Goal: Transaction & Acquisition: Purchase product/service

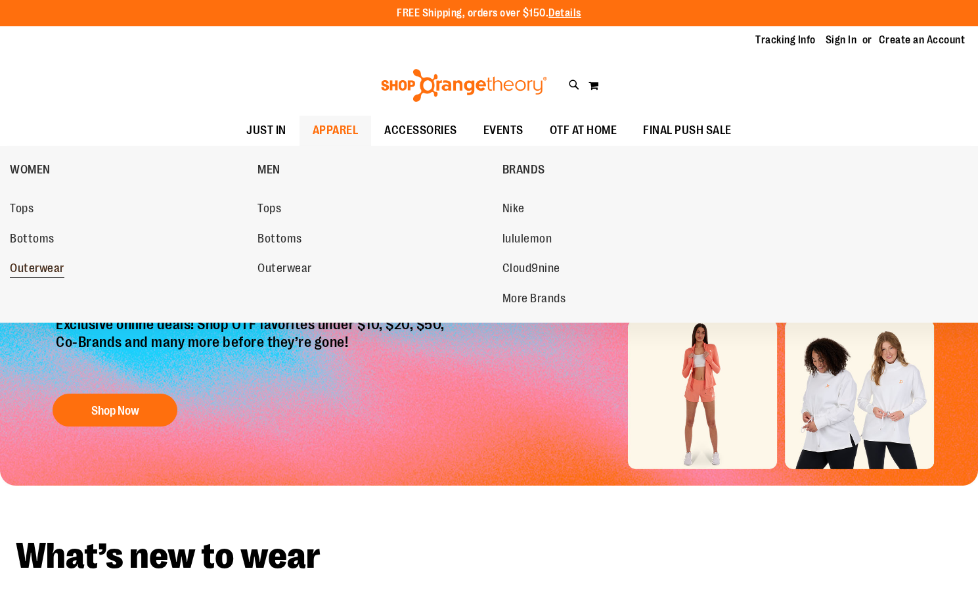
type input "**********"
click at [45, 267] on span "Outerwear" at bounding box center [37, 269] width 55 height 16
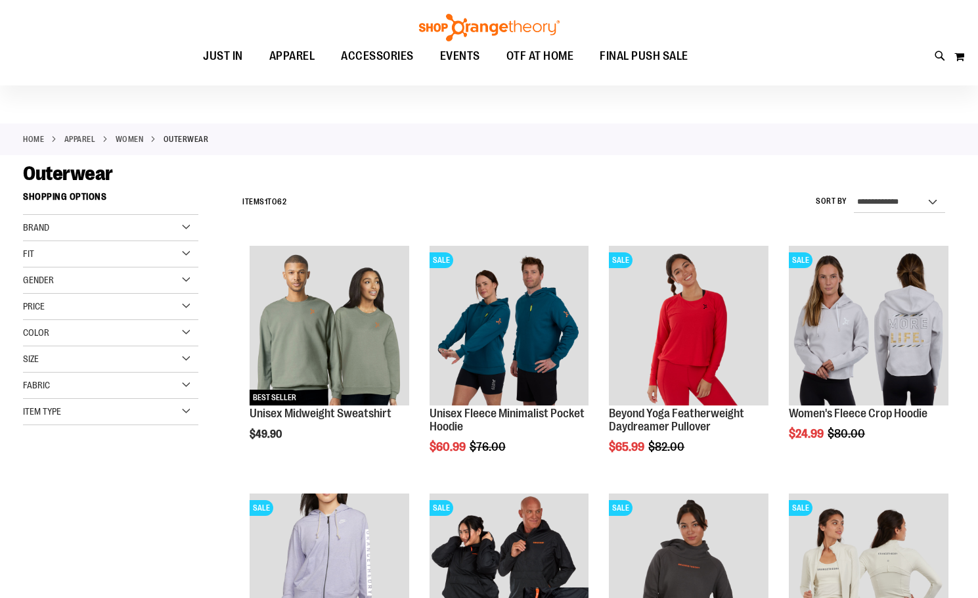
scroll to position [262, 0]
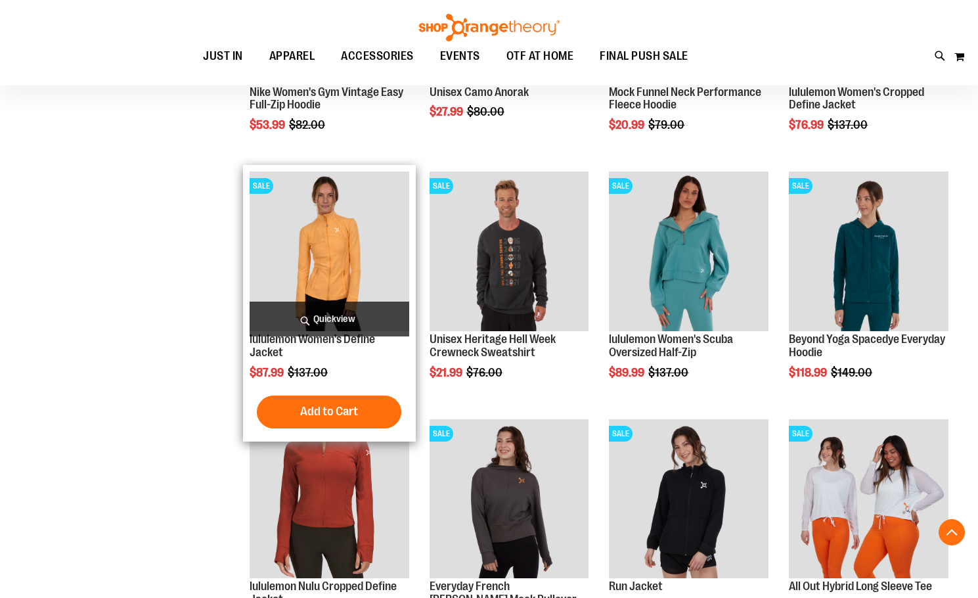
scroll to position [328, 0]
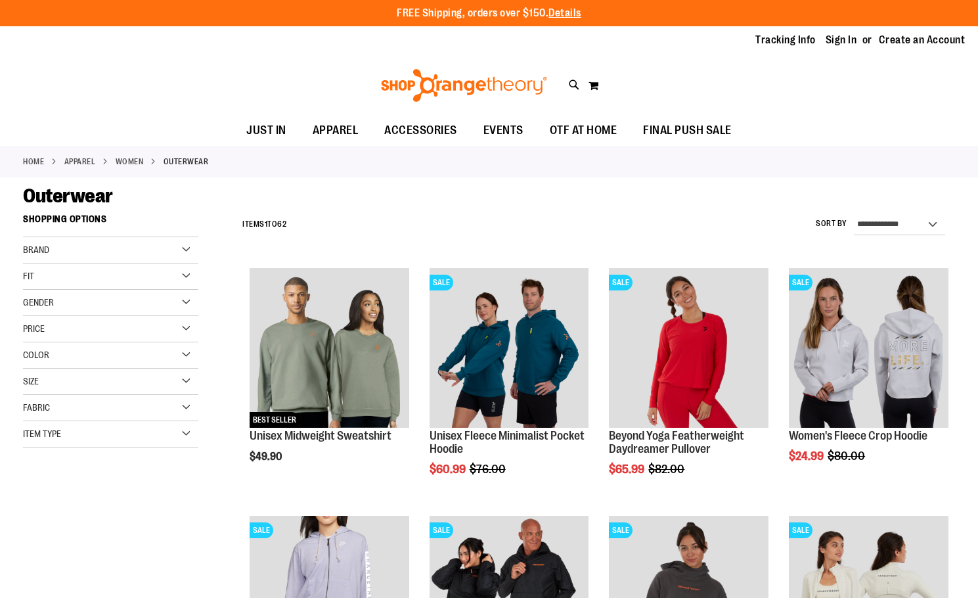
type input "**********"
click at [72, 162] on link "APPAREL" at bounding box center [80, 162] width 32 height 12
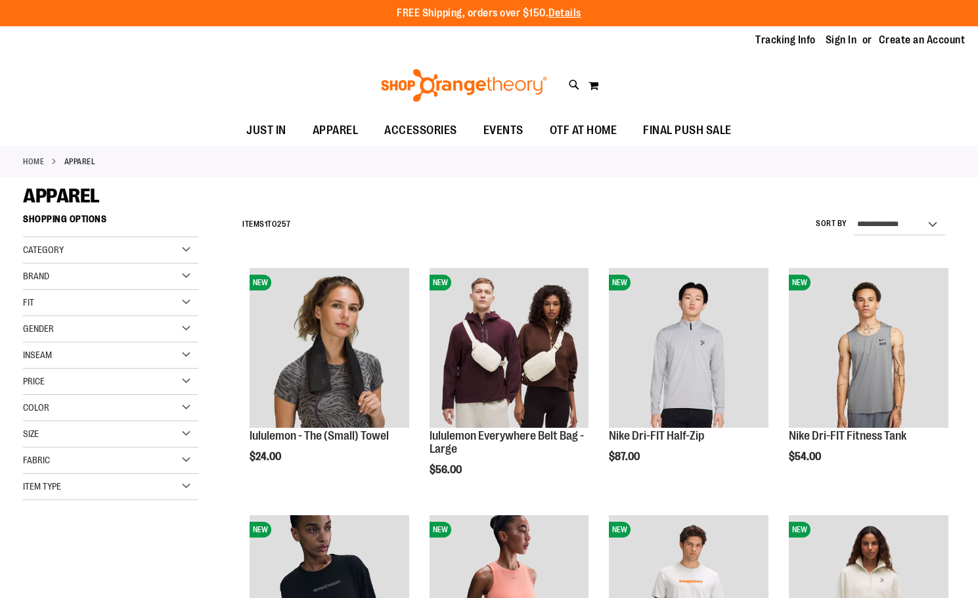
type input "**********"
click at [195, 250] on div "Category" at bounding box center [110, 250] width 175 height 26
click at [186, 246] on div "Category" at bounding box center [110, 250] width 175 height 26
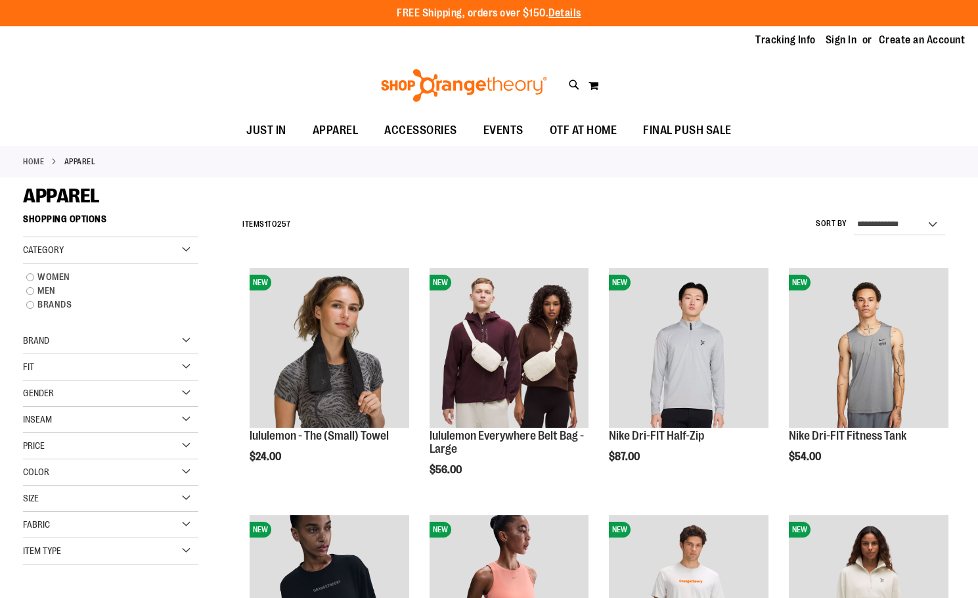
click at [185, 251] on div "Category" at bounding box center [110, 250] width 175 height 26
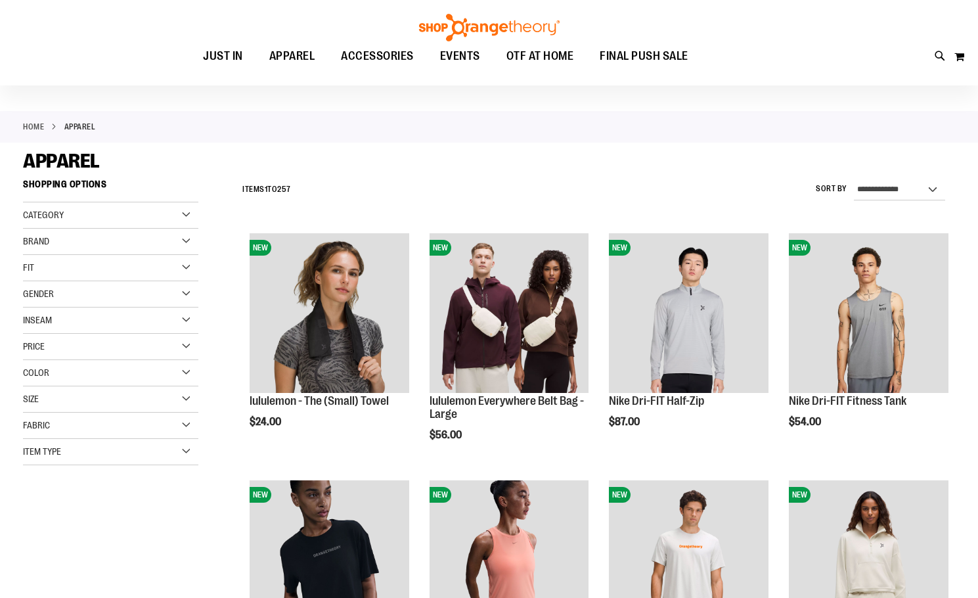
scroll to position [65, 0]
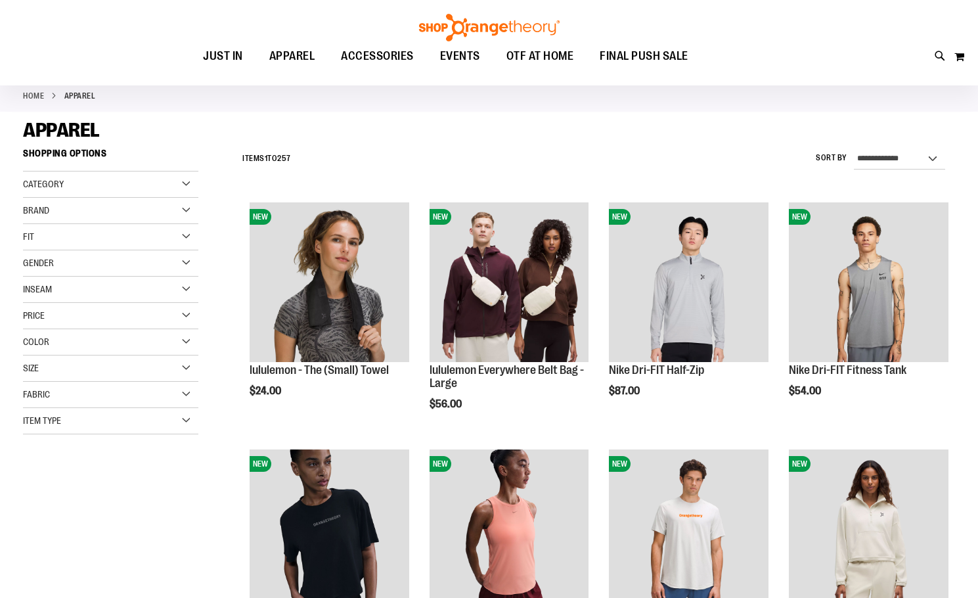
click at [187, 418] on div "Item Type" at bounding box center [110, 421] width 175 height 26
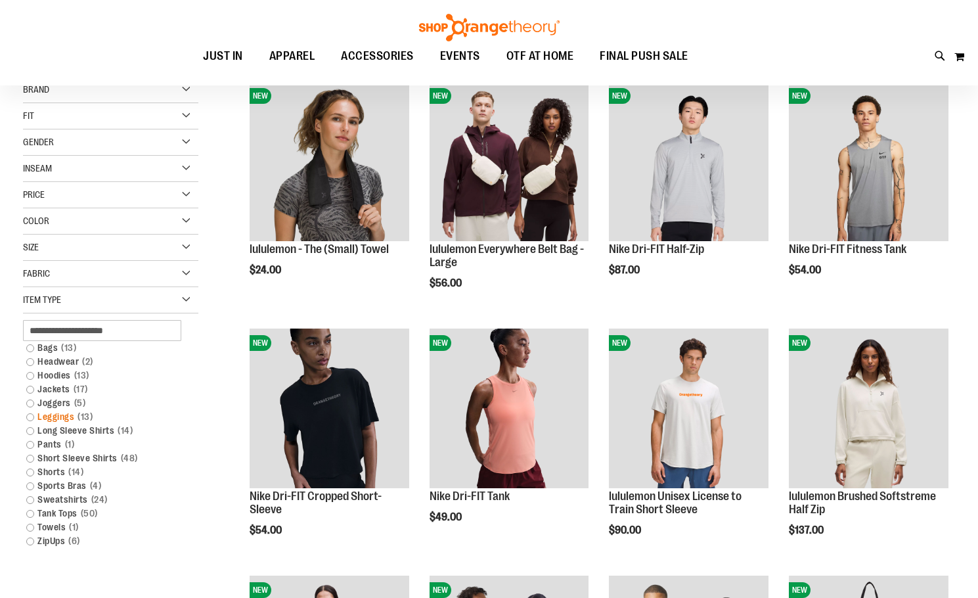
scroll to position [196, 0]
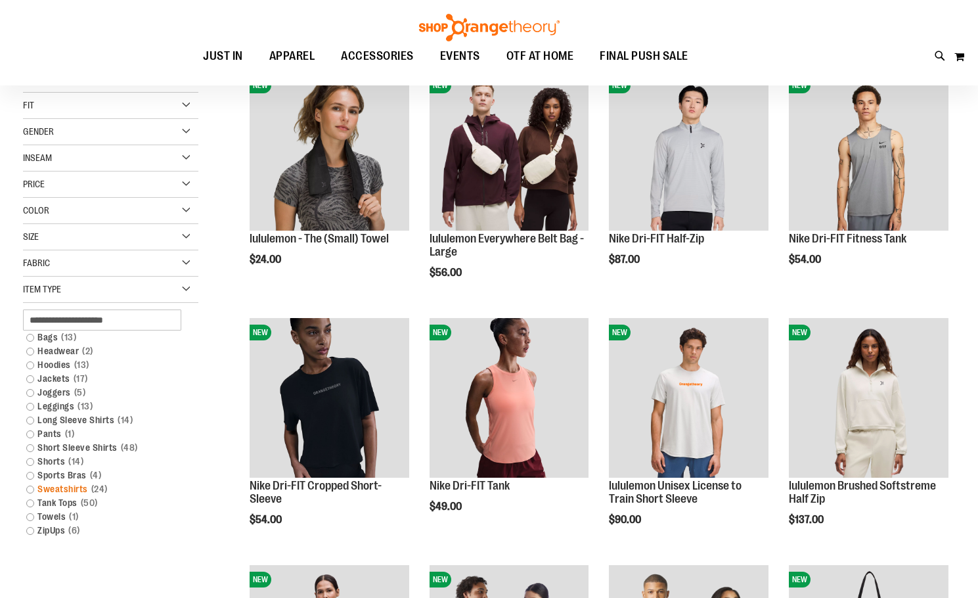
click at [79, 487] on link "Sweatshirts 24 items" at bounding box center [104, 489] width 169 height 14
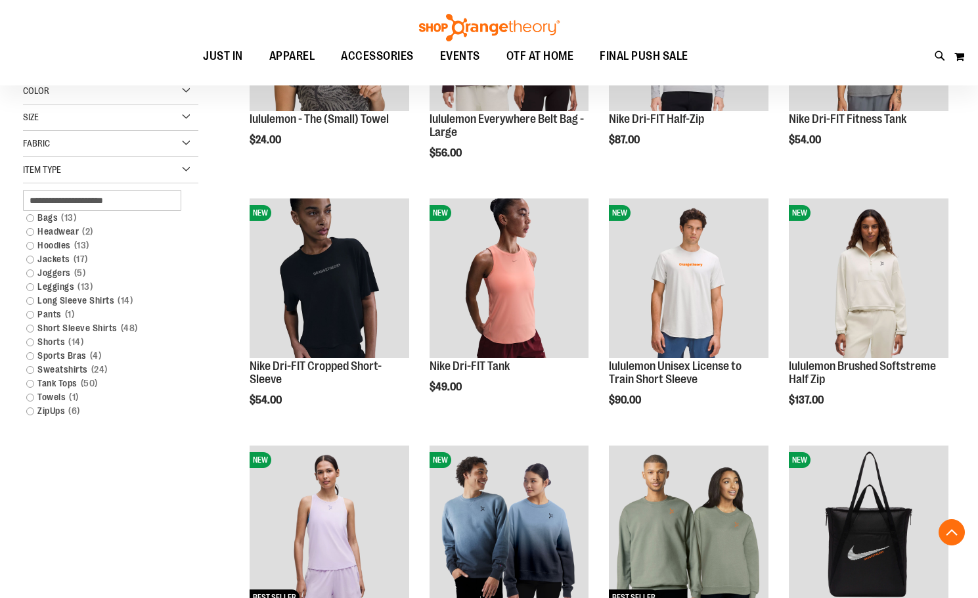
scroll to position [319, 0]
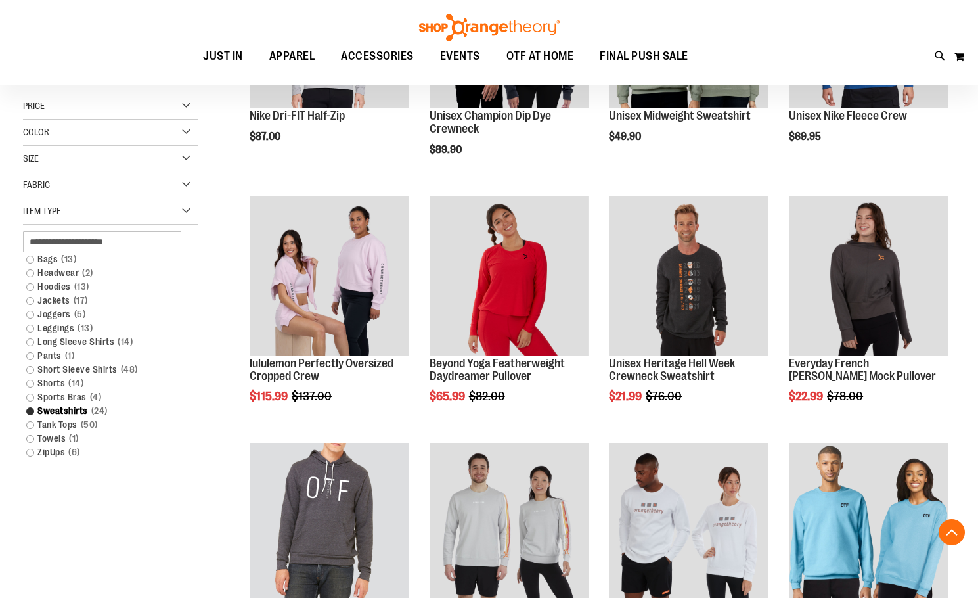
click at [32, 365] on link "Short Sleeve Shirts 48 items" at bounding box center [104, 369] width 169 height 14
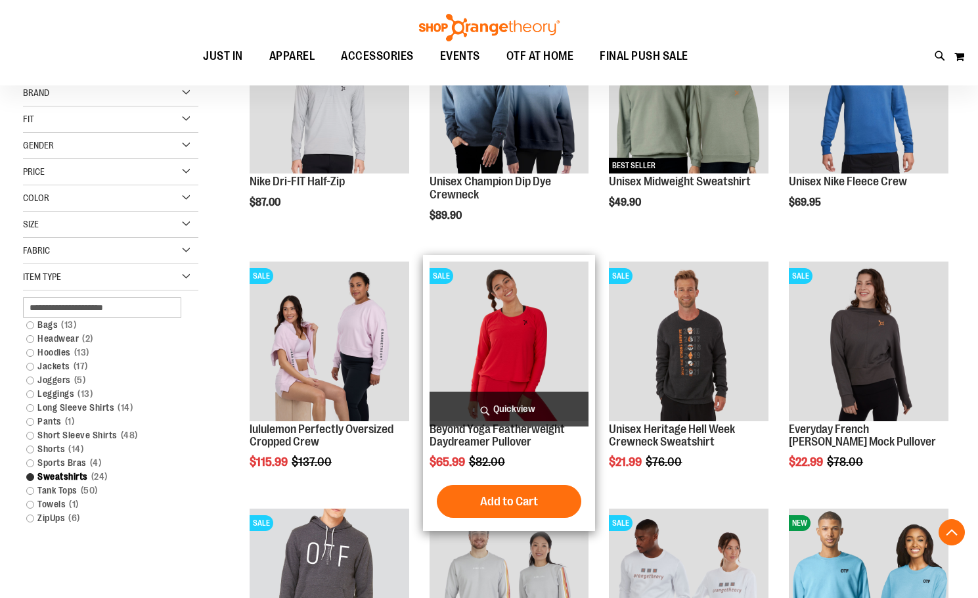
scroll to position [188, 0]
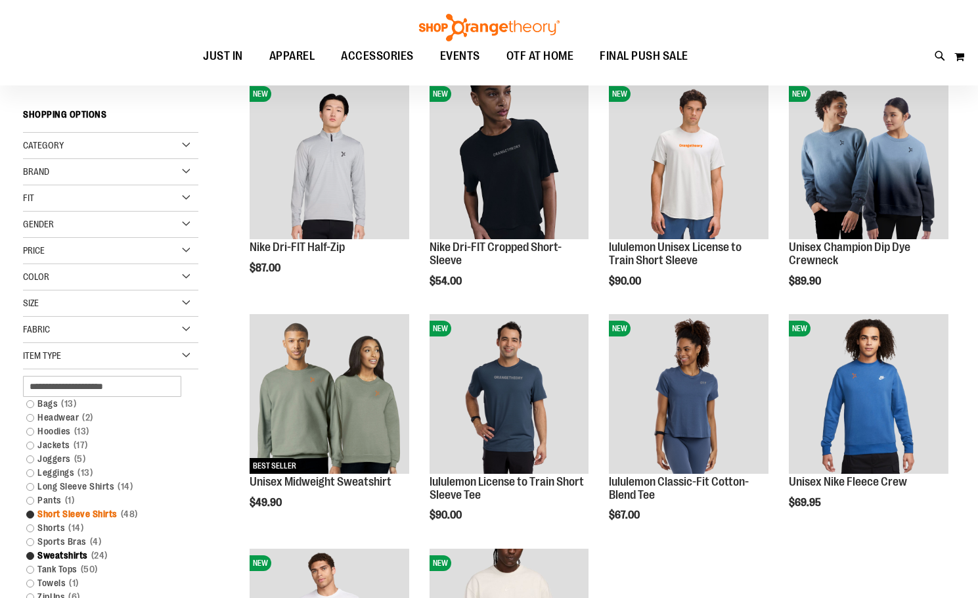
click at [79, 514] on link "Short Sleeve Shirts 48 items" at bounding box center [104, 514] width 169 height 14
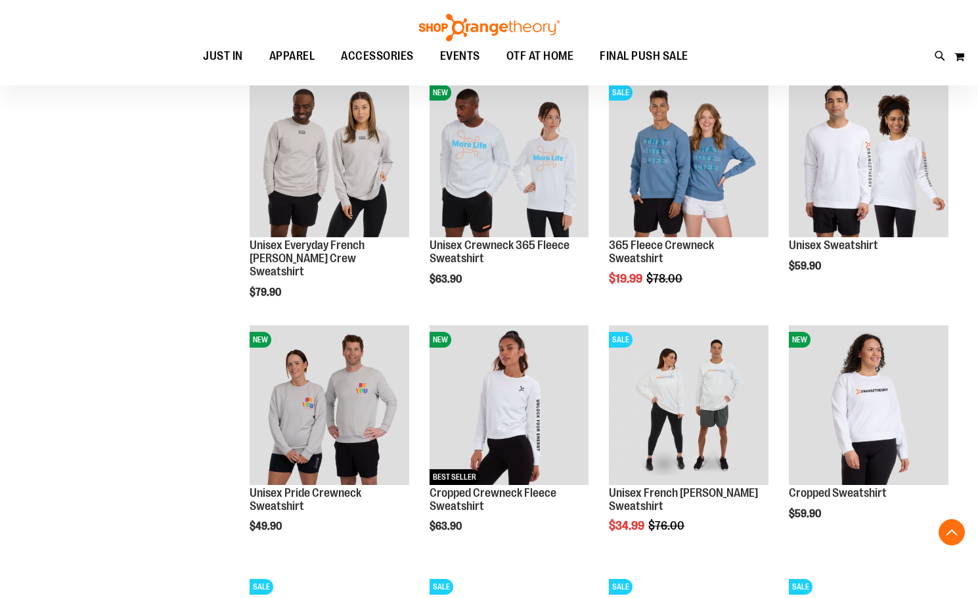
scroll to position [919, 0]
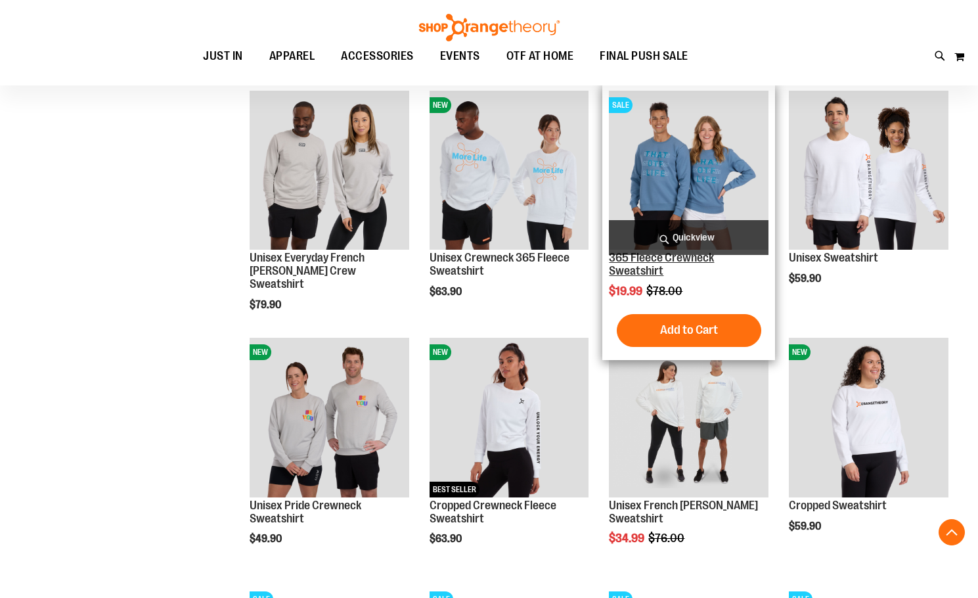
click at [648, 267] on link "365 Fleece Crewneck Sweatshirt" at bounding box center [661, 264] width 105 height 26
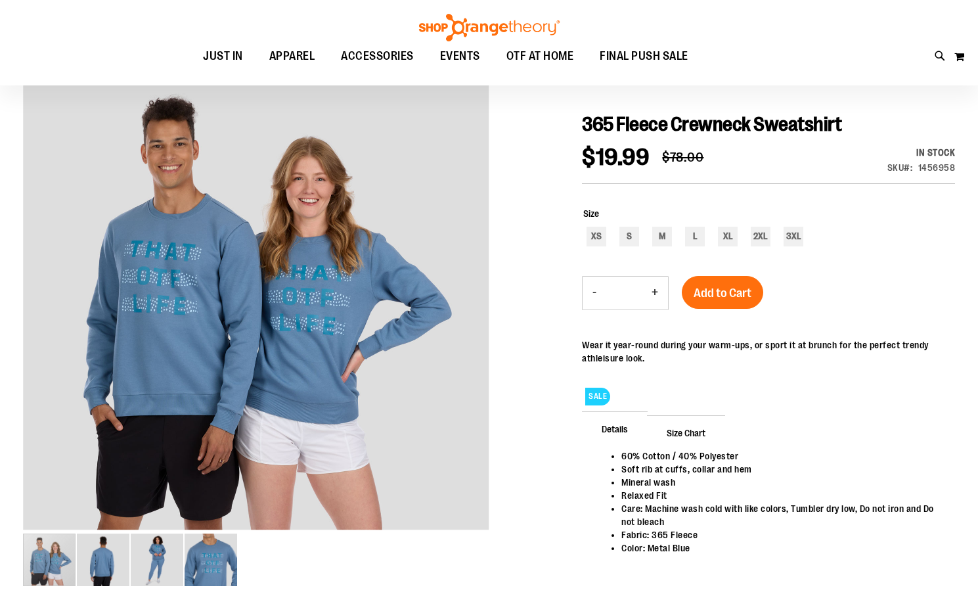
scroll to position [131, 0]
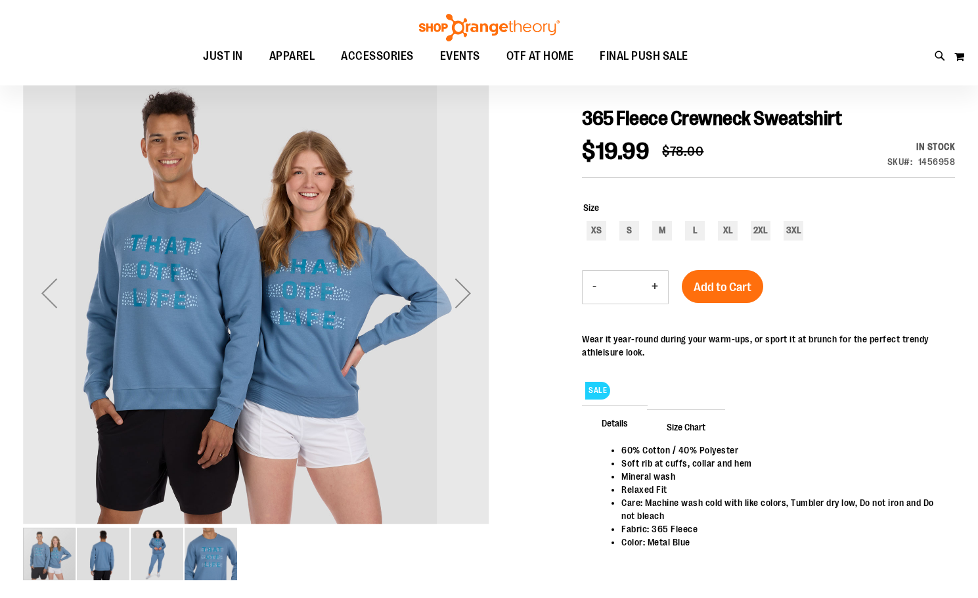
type input "**********"
click at [92, 571] on img "image 2 of 4" at bounding box center [103, 553] width 53 height 53
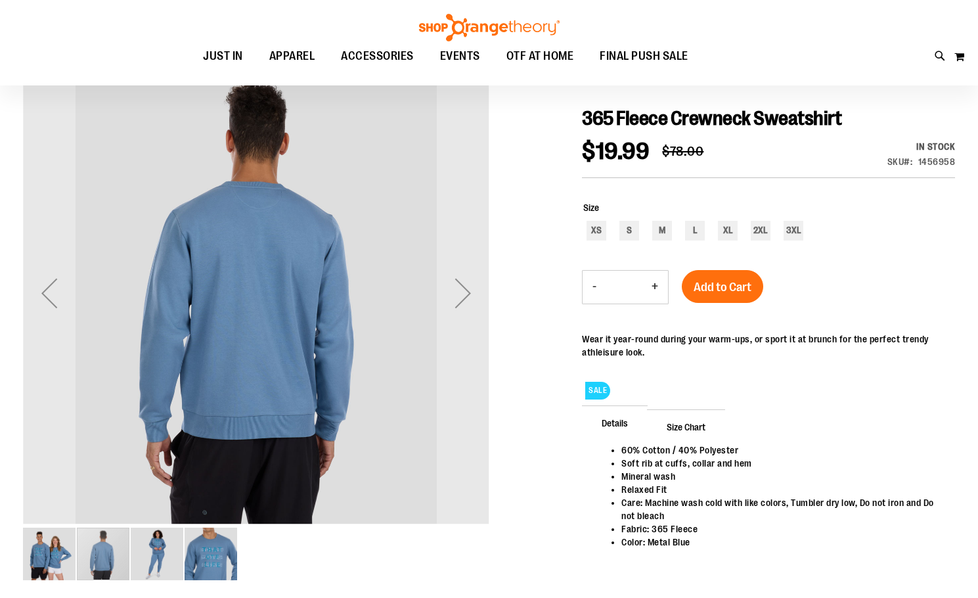
click at [54, 564] on img "image 1 of 4" at bounding box center [49, 553] width 53 height 53
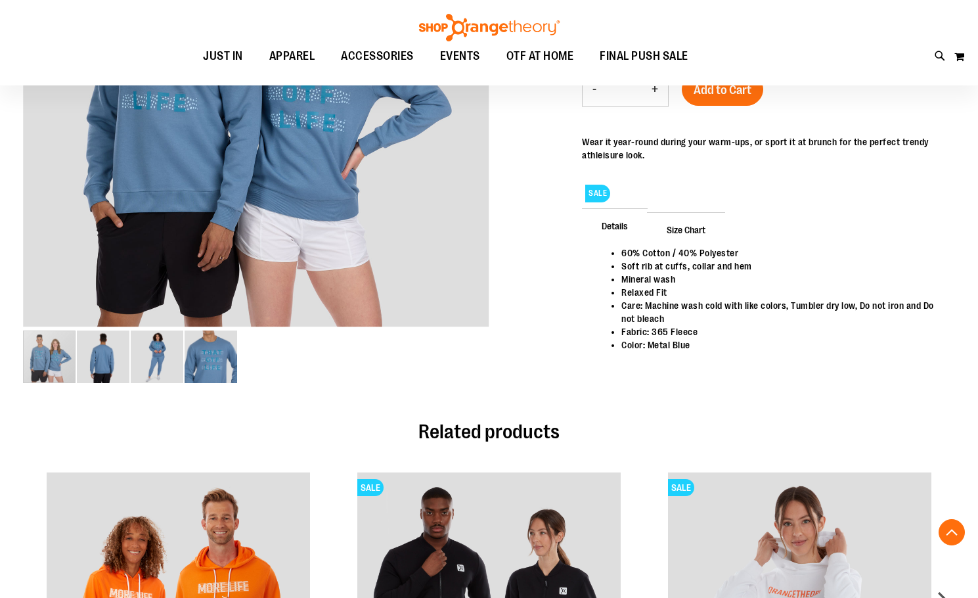
scroll to position [0, 0]
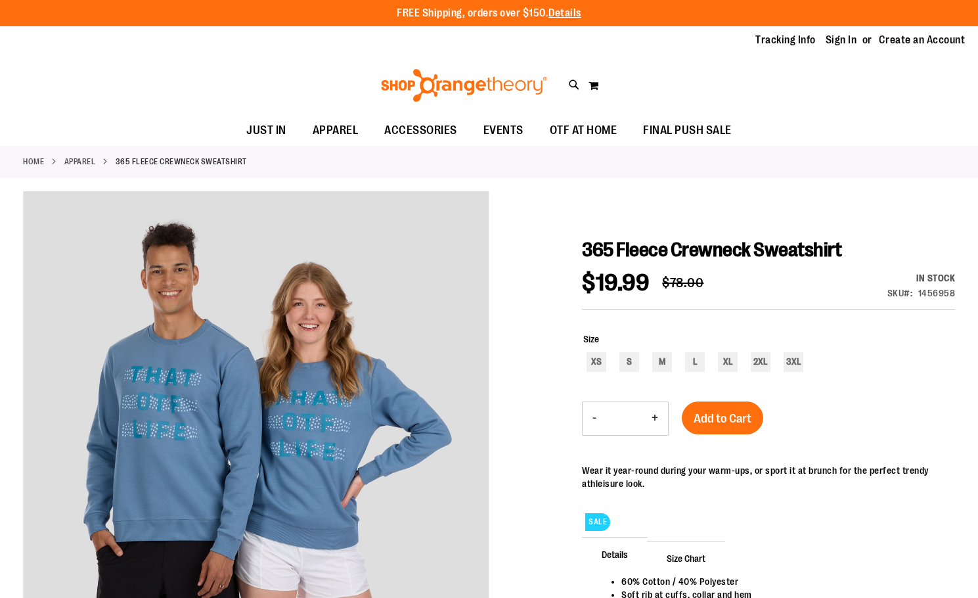
click at [933, 296] on div "1456958" at bounding box center [936, 292] width 37 height 13
copy div "1456958"
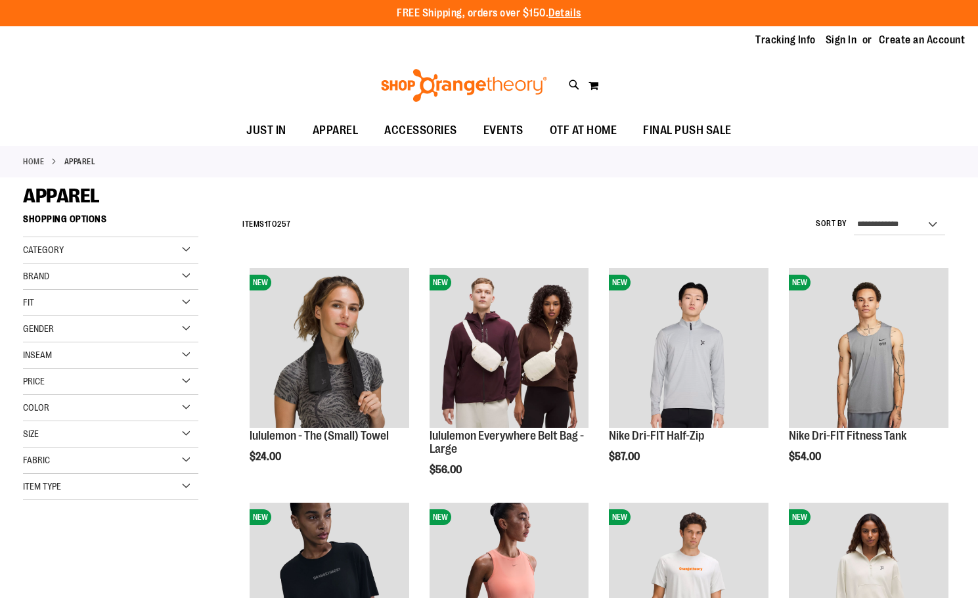
type input "**********"
click at [116, 493] on div "Item Type" at bounding box center [110, 486] width 175 height 26
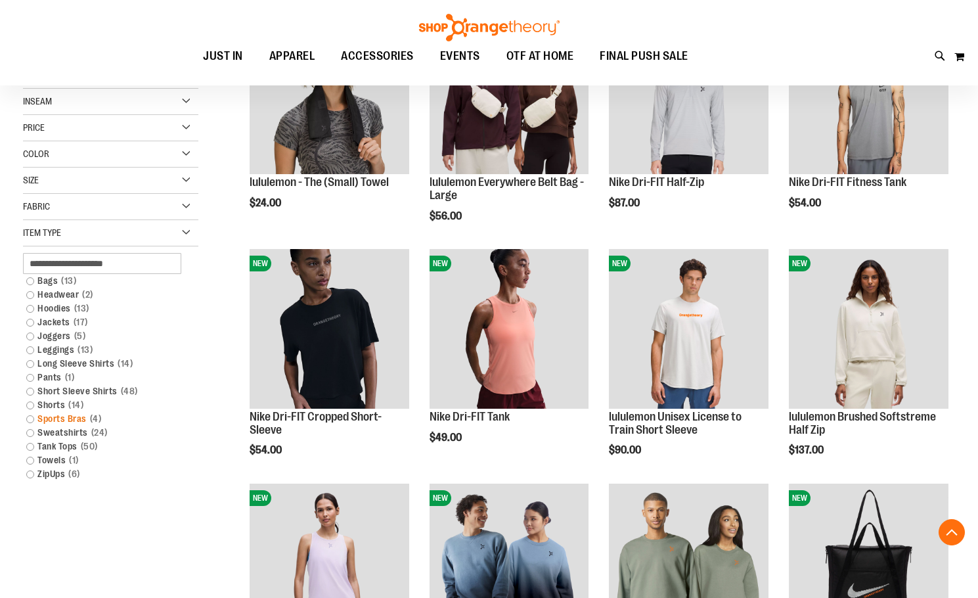
scroll to position [262, 0]
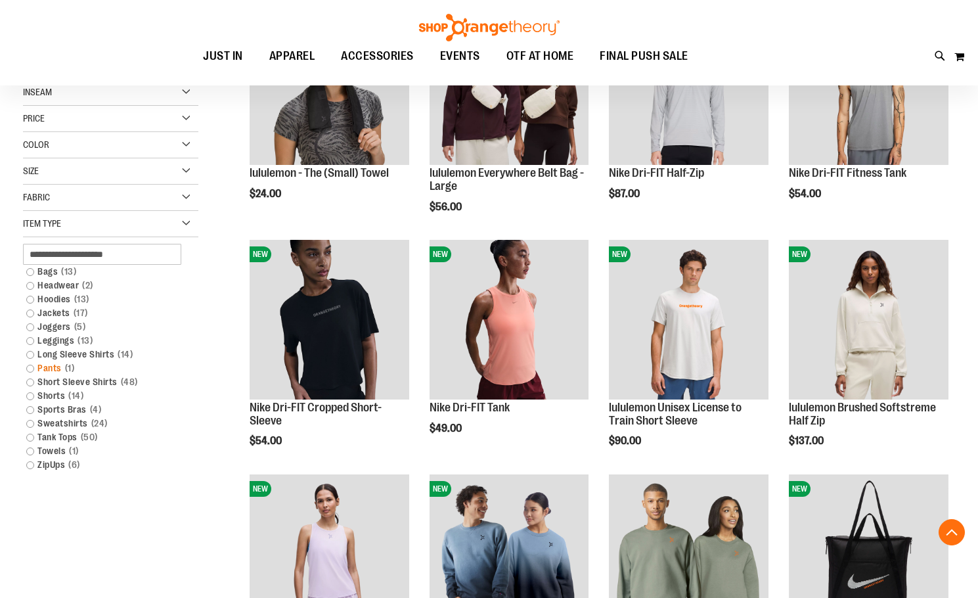
click at [55, 363] on link "Pants 1 item" at bounding box center [104, 368] width 169 height 14
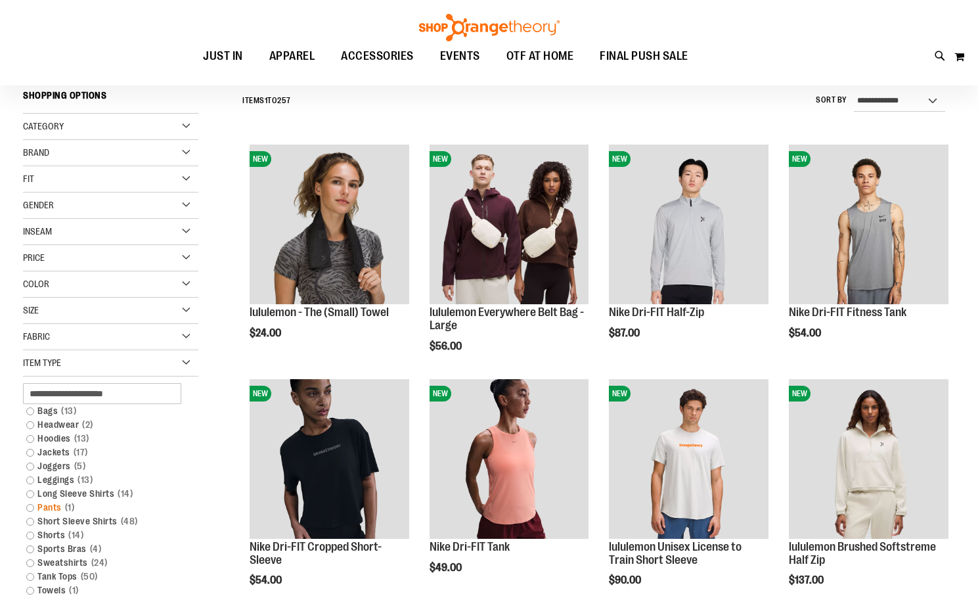
scroll to position [122, 0]
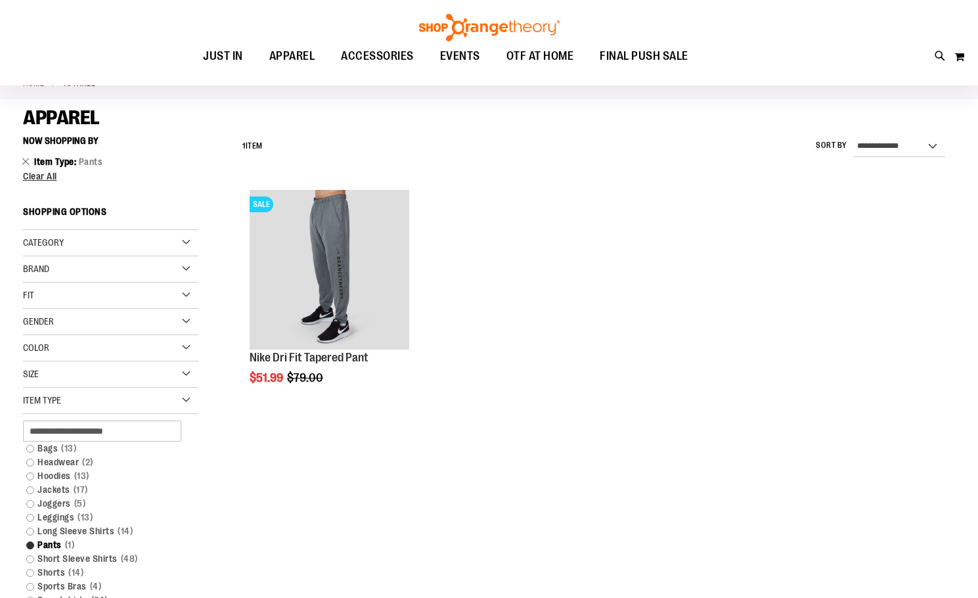
scroll to position [56, 0]
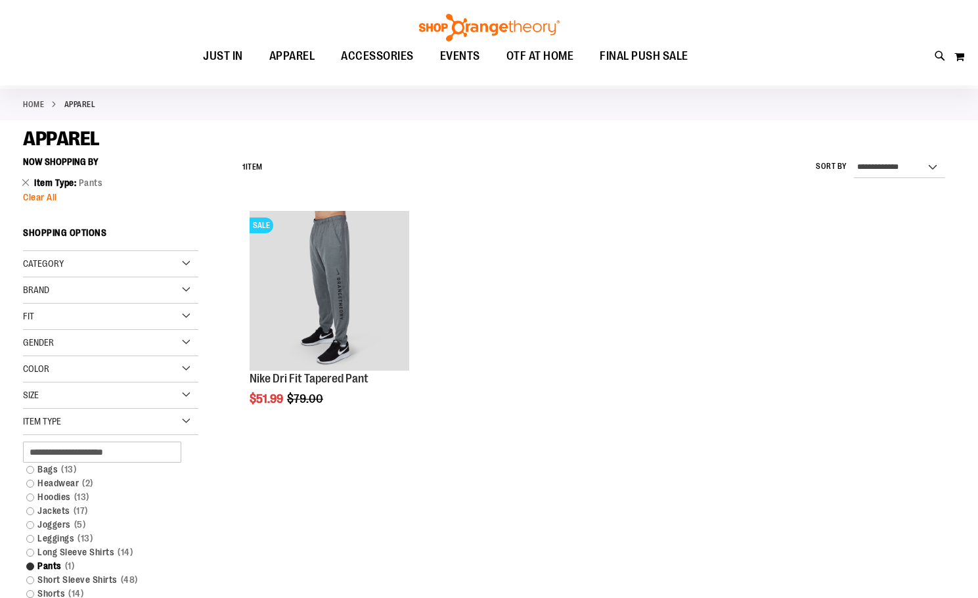
click at [36, 196] on span "Clear All" at bounding box center [40, 197] width 34 height 11
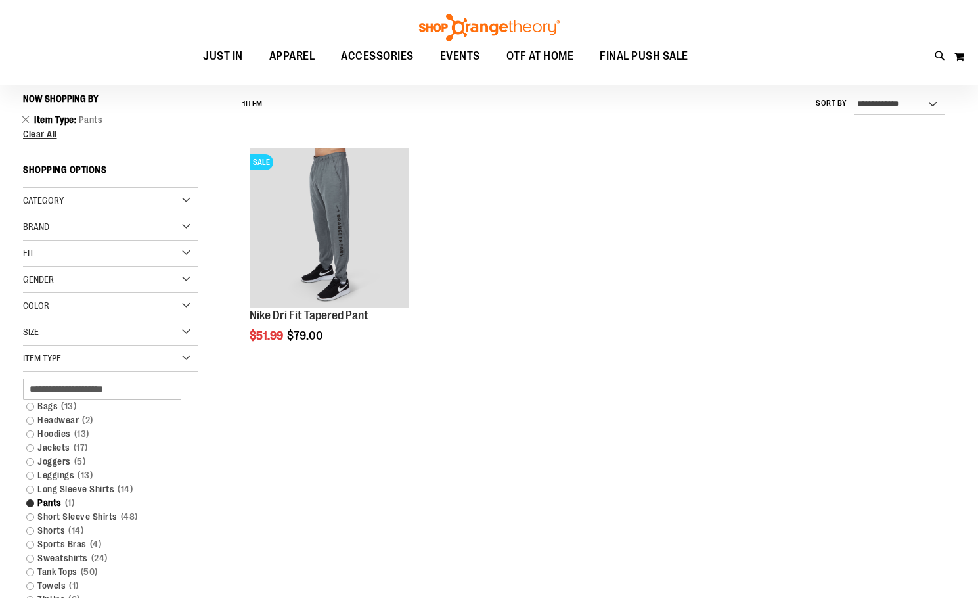
scroll to position [122, 0]
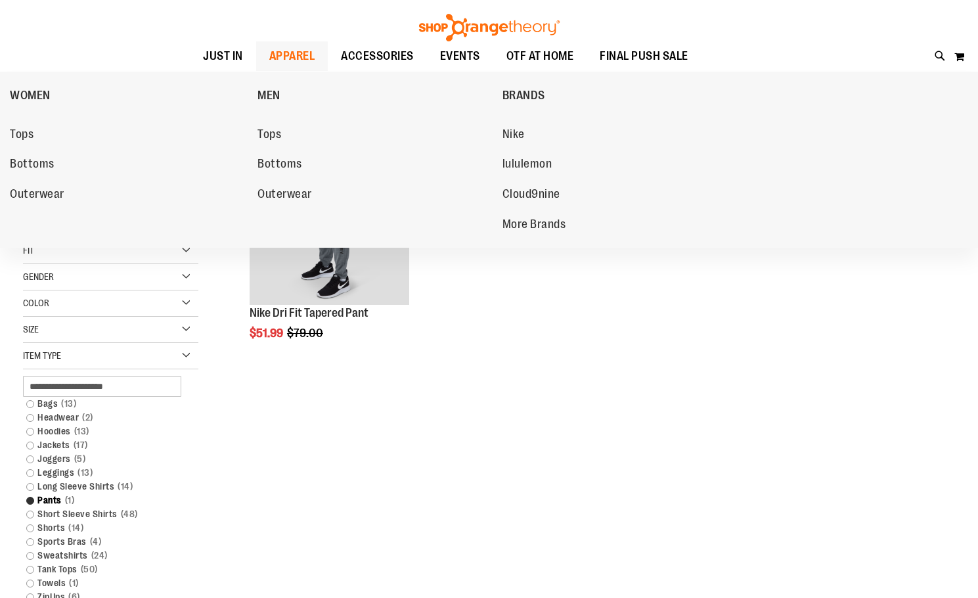
click at [297, 53] on span "APPAREL" at bounding box center [292, 56] width 46 height 30
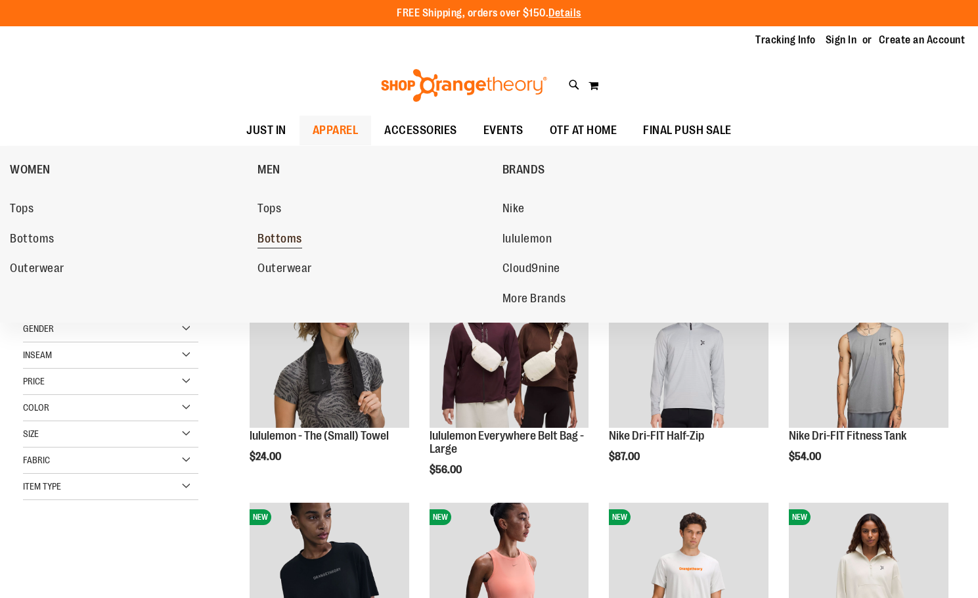
type input "**********"
click at [274, 243] on span "Bottoms" at bounding box center [279, 240] width 45 height 16
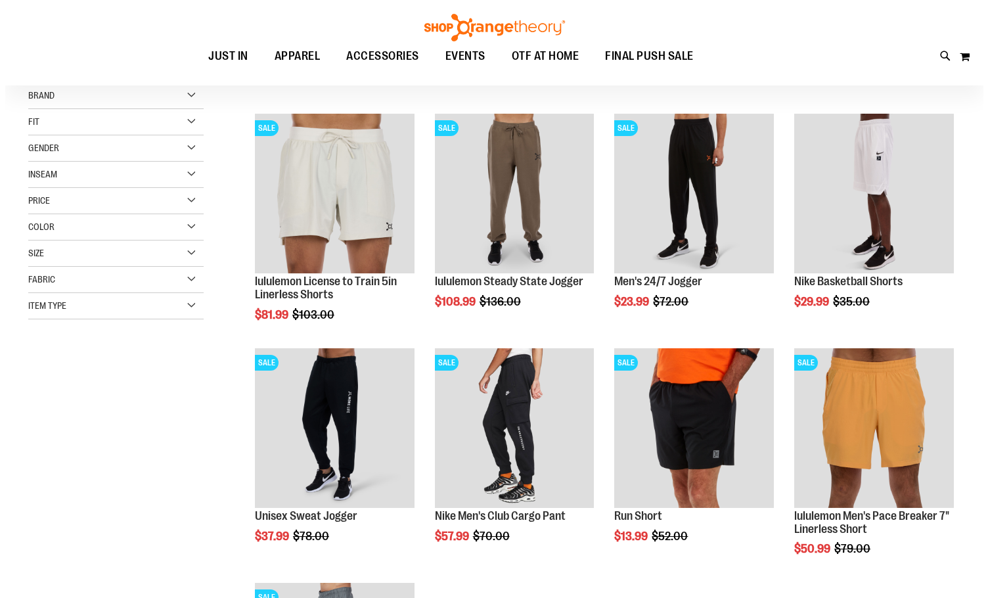
scroll to position [196, 0]
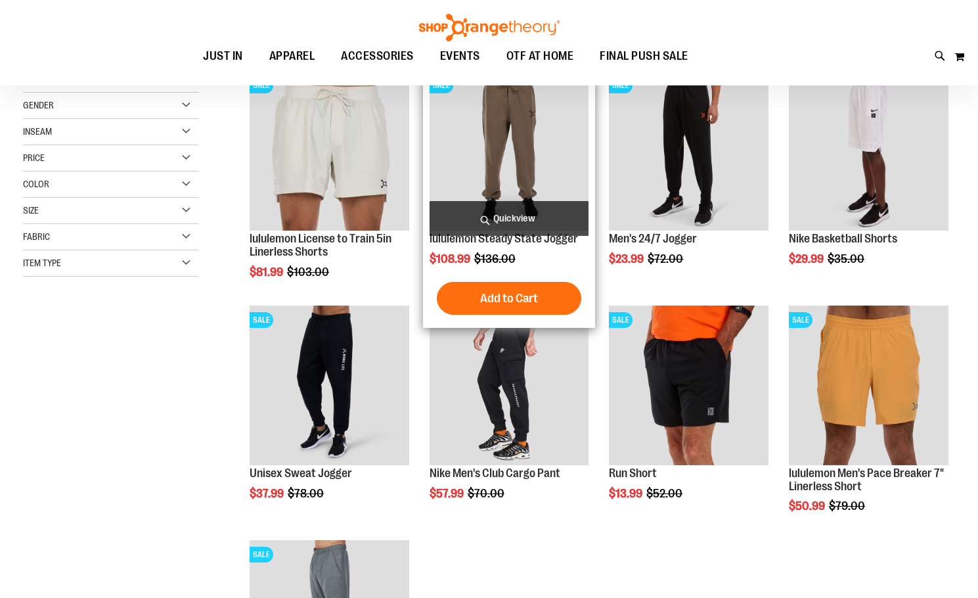
type input "**********"
click at [514, 207] on span "Quickview" at bounding box center [509, 218] width 160 height 35
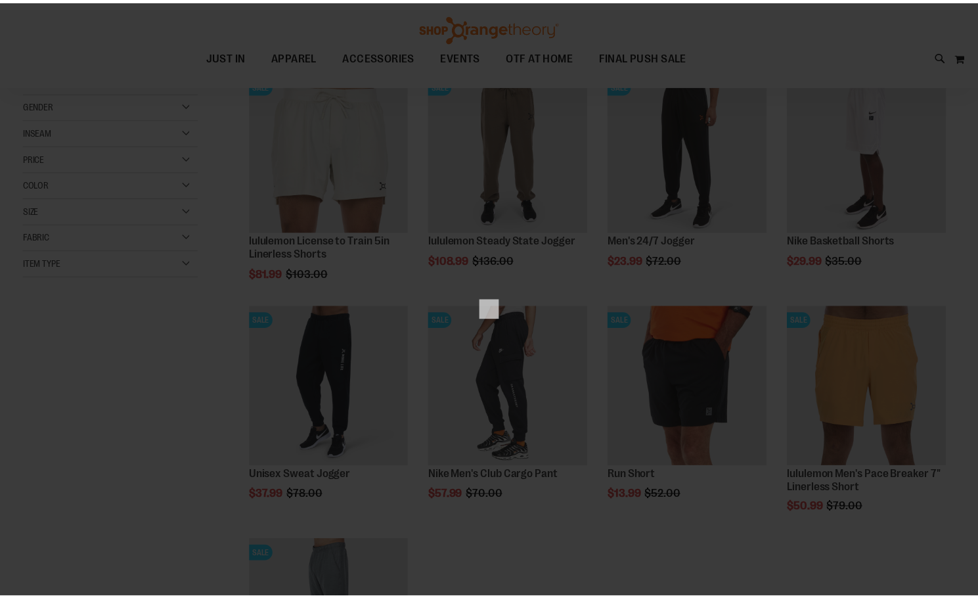
scroll to position [0, 0]
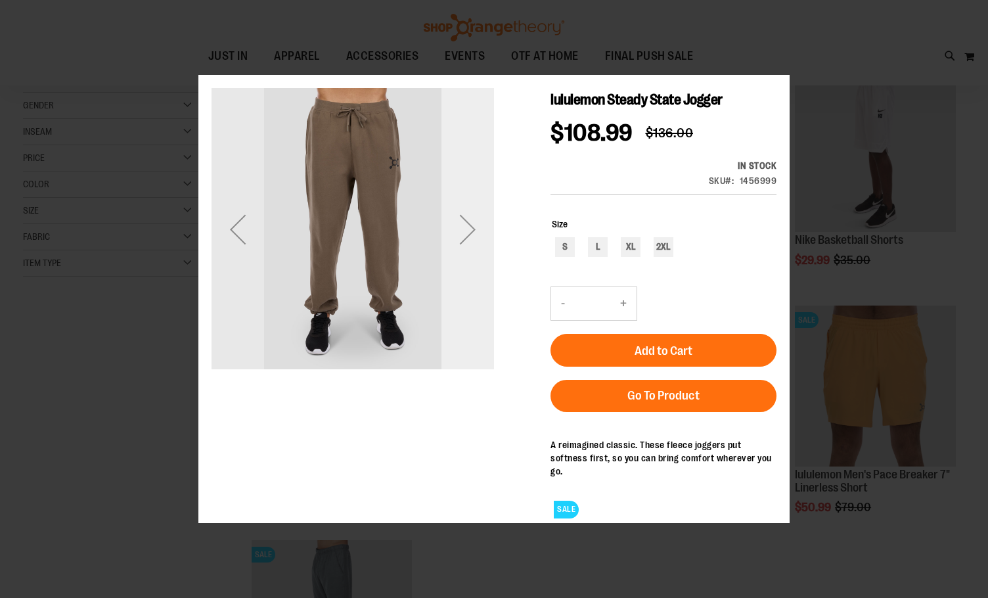
click at [466, 261] on div "Next" at bounding box center [467, 229] width 53 height 282
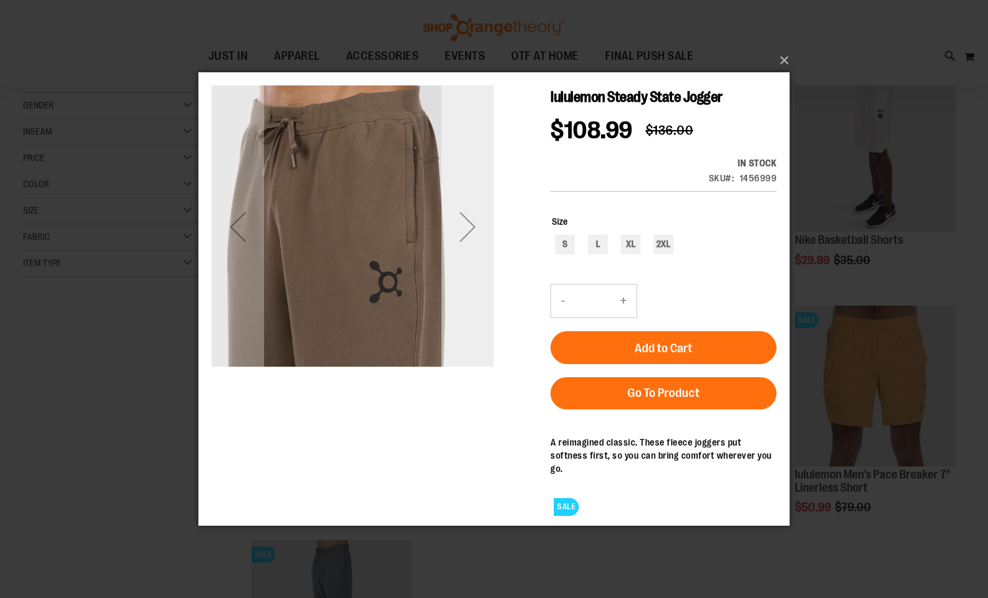
click at [466, 234] on div "Next" at bounding box center [467, 226] width 53 height 53
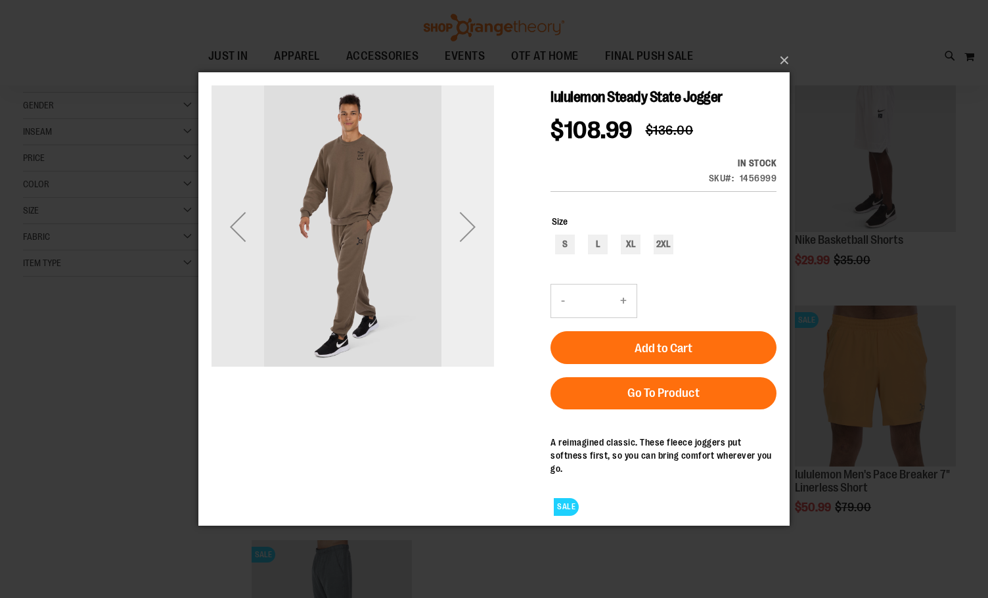
click at [466, 225] on div "Next" at bounding box center [467, 226] width 53 height 53
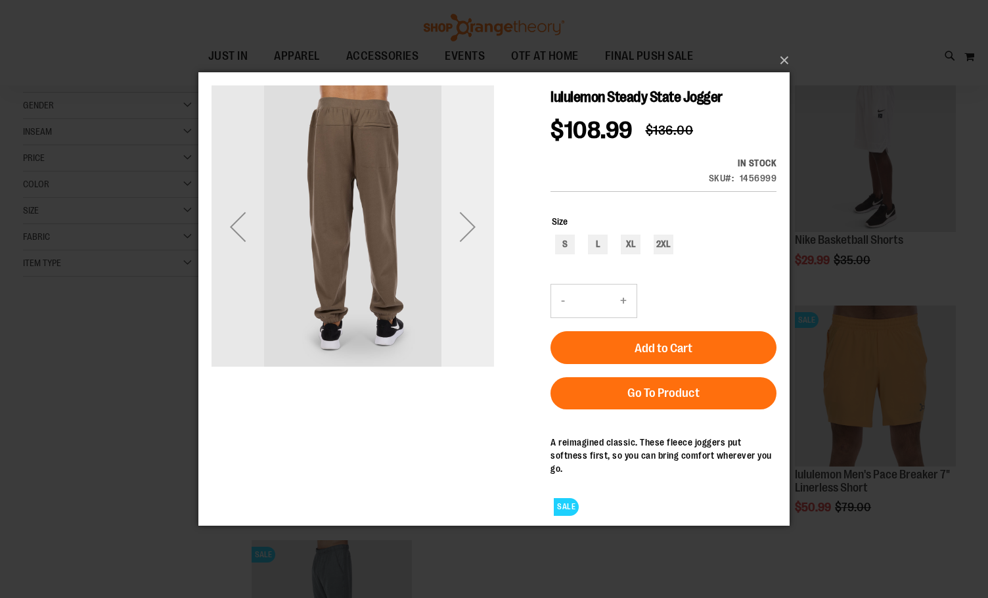
click at [466, 225] on div "Next" at bounding box center [467, 226] width 53 height 53
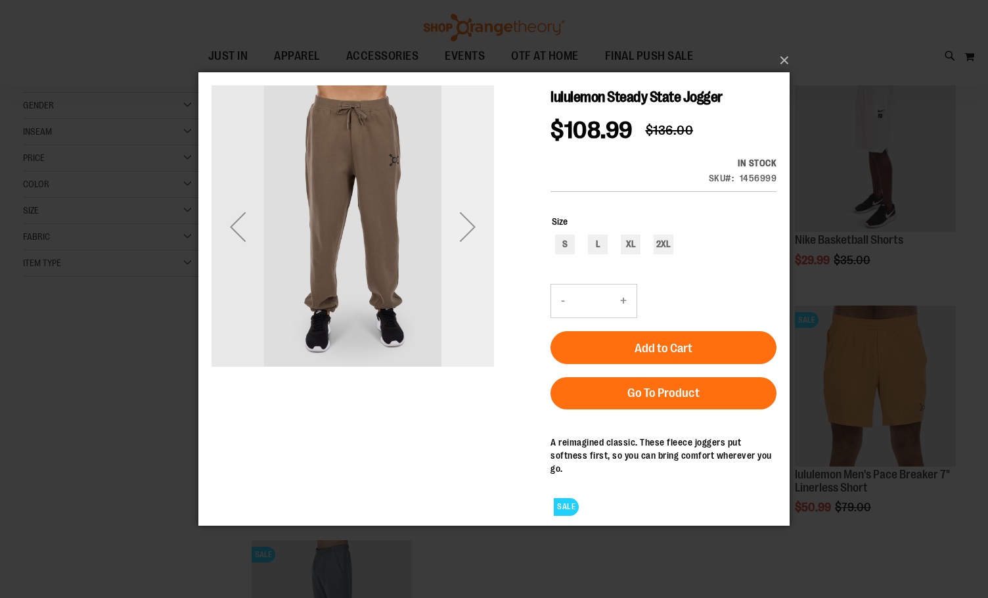
click at [466, 225] on div "Next" at bounding box center [467, 226] width 53 height 53
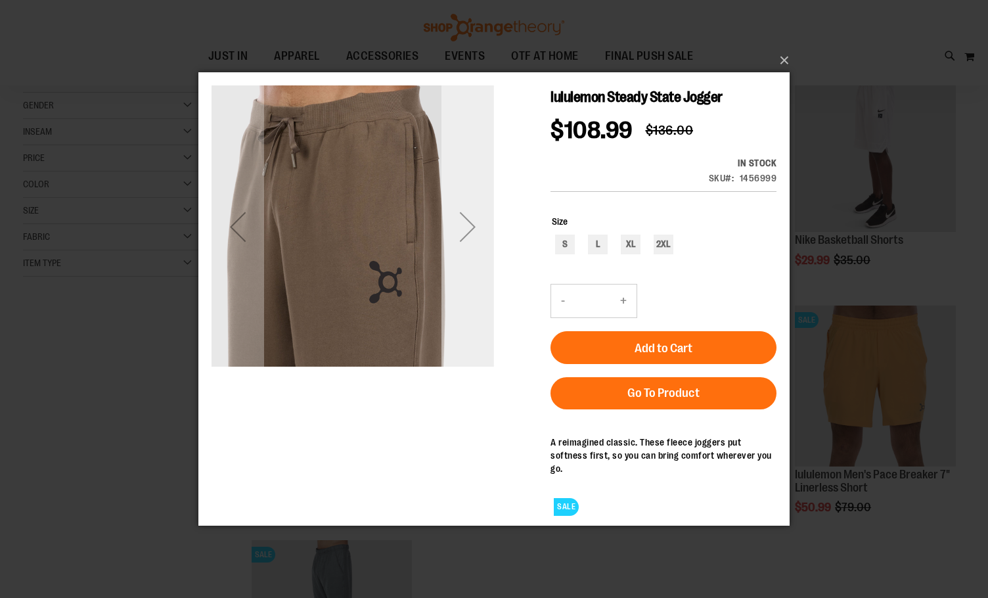
click at [466, 225] on div "Next" at bounding box center [467, 226] width 53 height 53
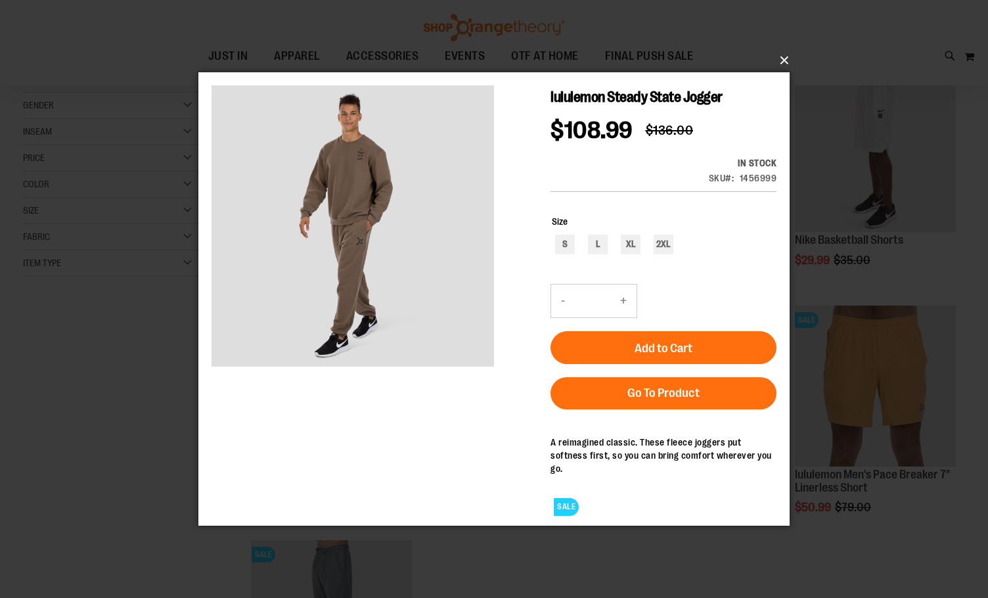
click at [781, 59] on button "×" at bounding box center [497, 60] width 591 height 29
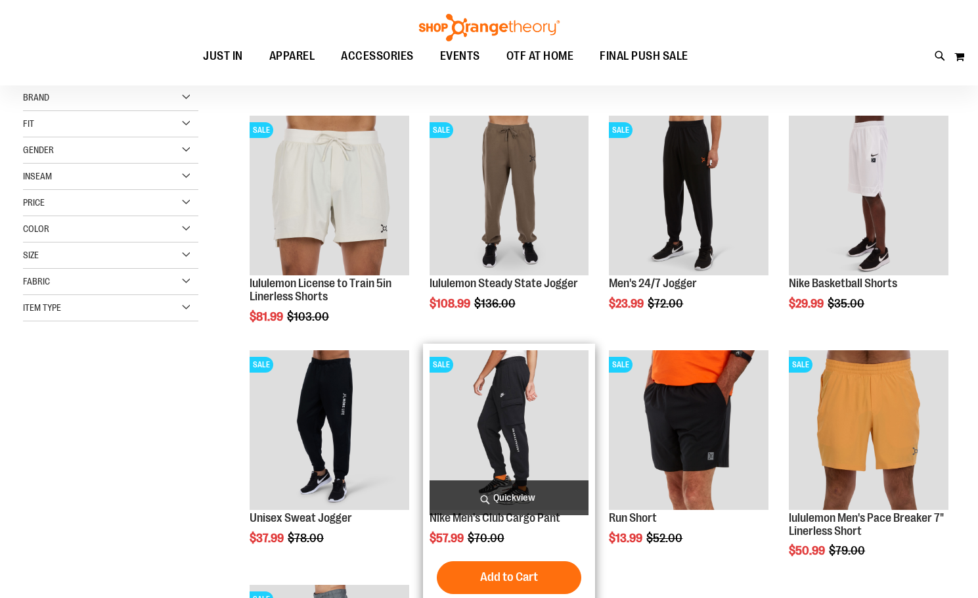
scroll to position [131, 0]
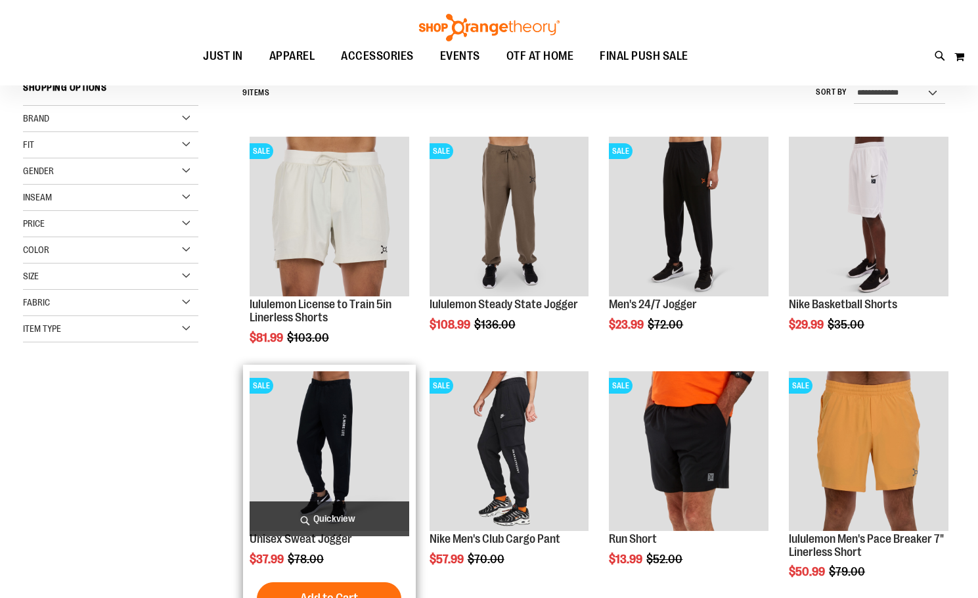
click at [376, 458] on img "product" at bounding box center [330, 451] width 160 height 160
click at [366, 458] on img "product" at bounding box center [330, 451] width 160 height 160
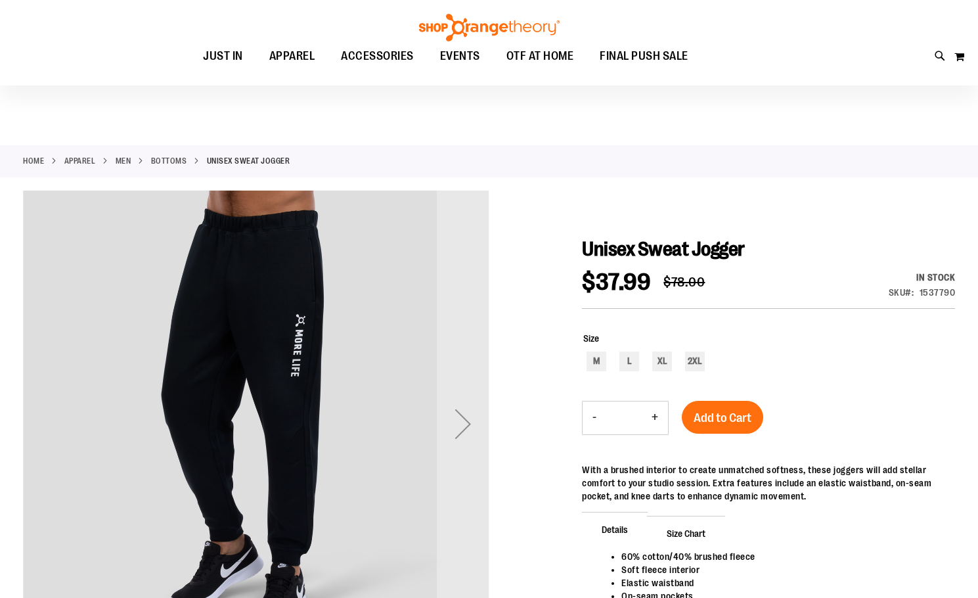
scroll to position [65, 0]
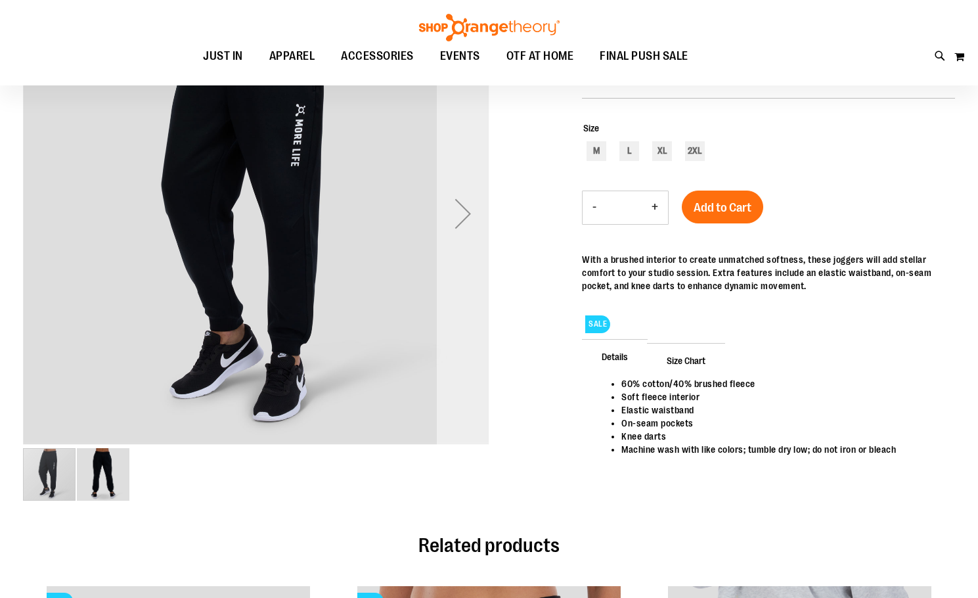
type input "**********"
click at [466, 221] on div "Next" at bounding box center [463, 213] width 53 height 53
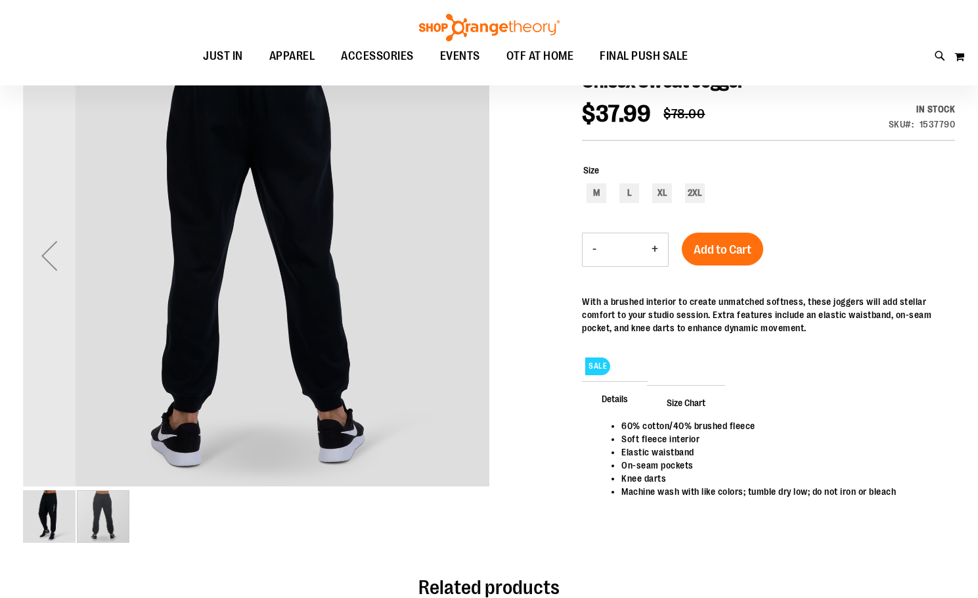
scroll to position [0, 0]
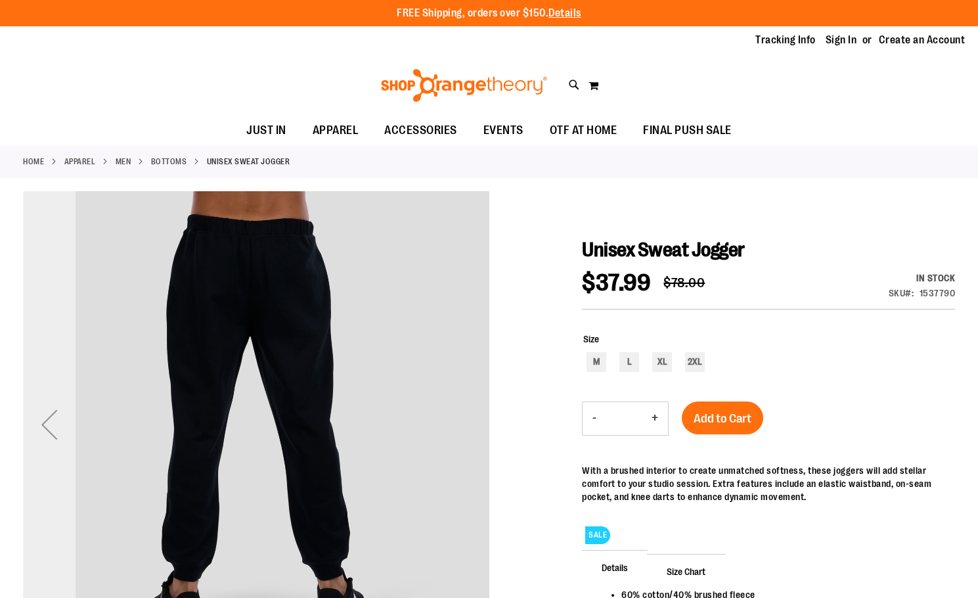
click at [29, 437] on div "Previous" at bounding box center [49, 424] width 53 height 53
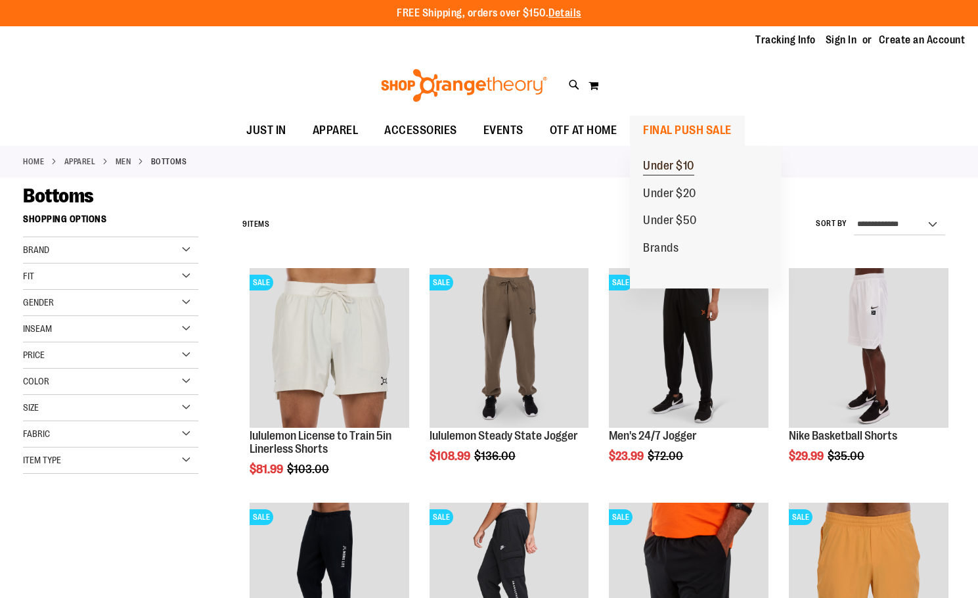
type input "**********"
click at [688, 164] on span "Under $10" at bounding box center [668, 167] width 51 height 16
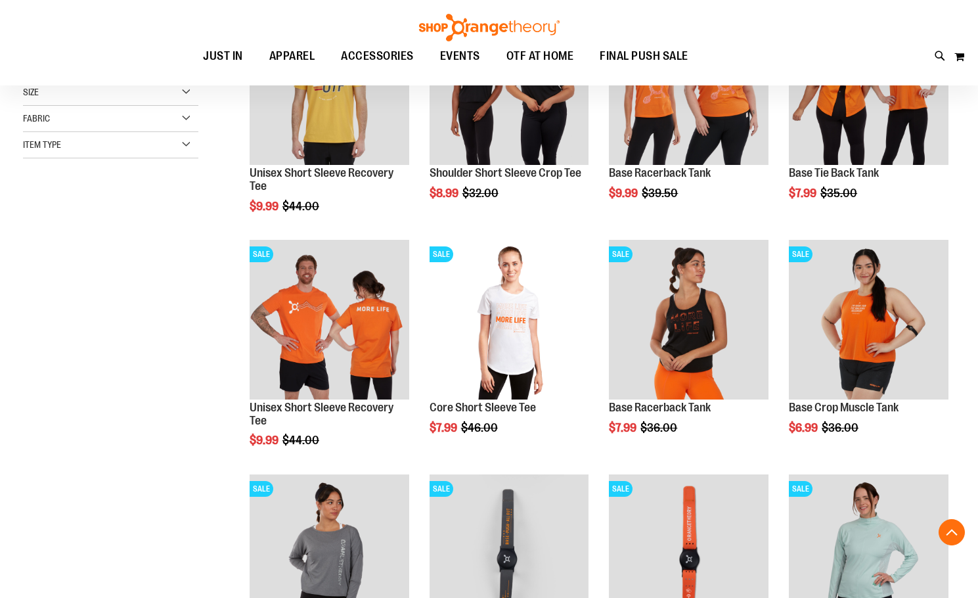
scroll to position [196, 0]
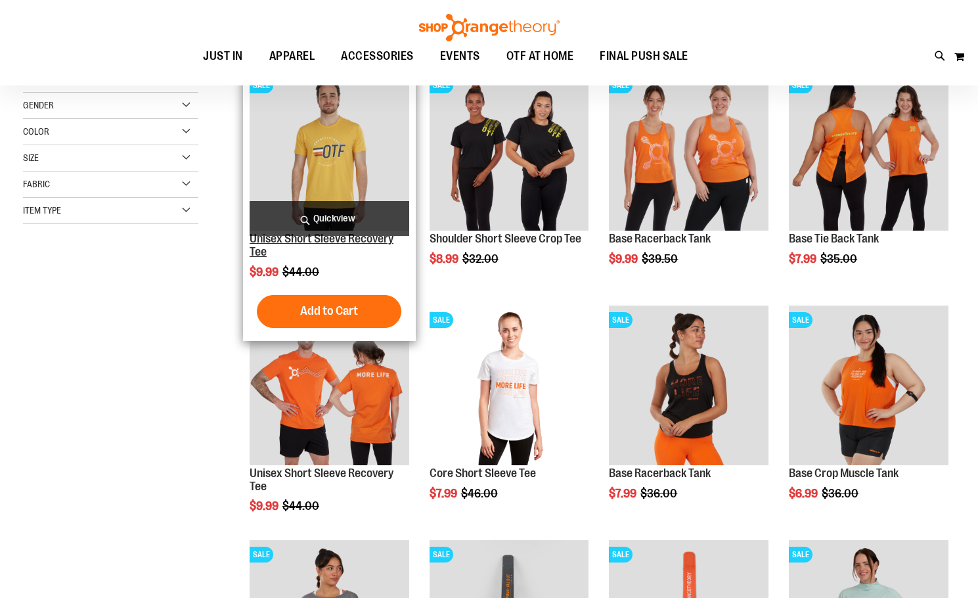
type input "**********"
click at [346, 242] on link "Unisex Short Sleeve Recovery Tee" at bounding box center [322, 245] width 144 height 26
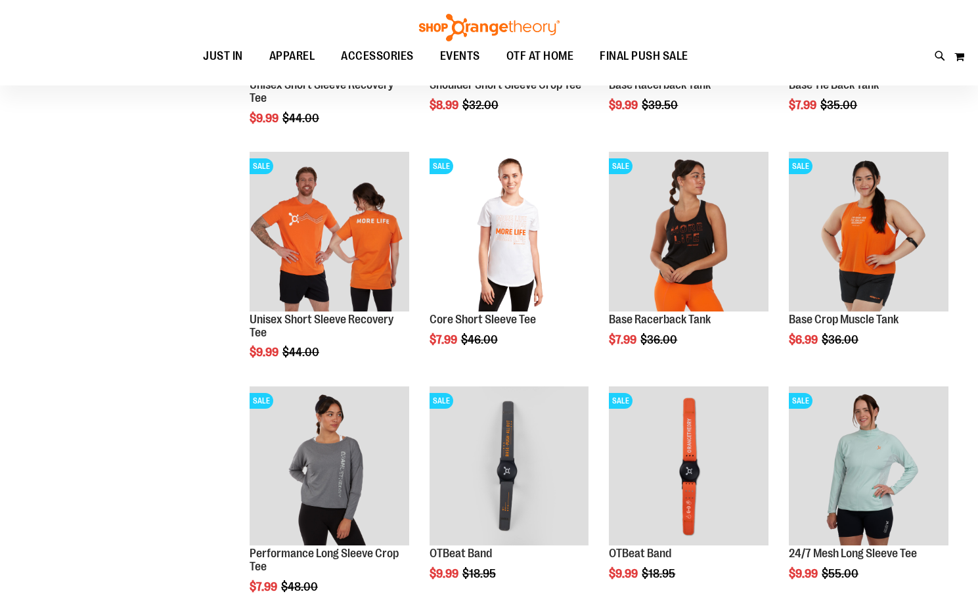
scroll to position [120, 0]
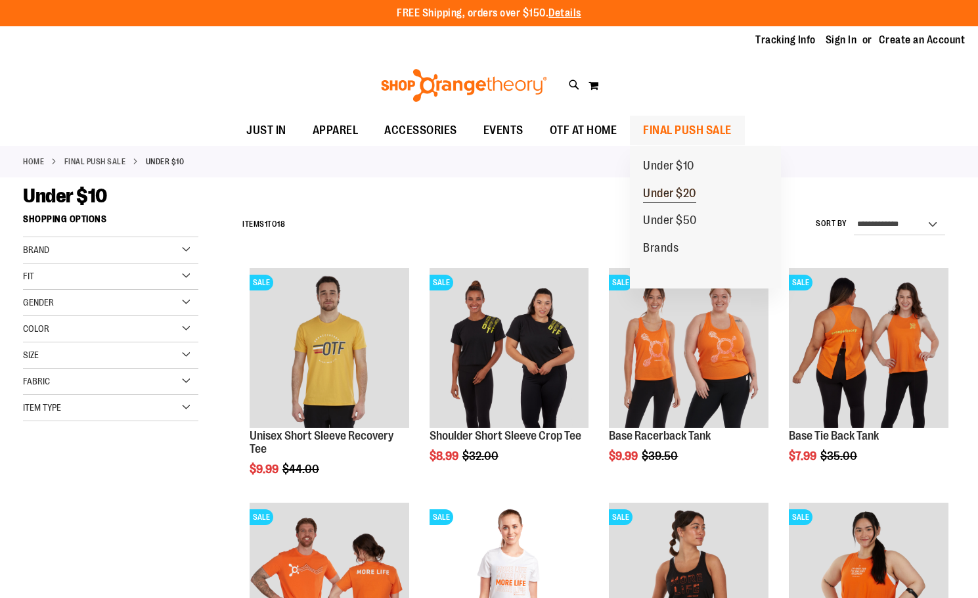
type input "**********"
click at [673, 190] on span "Under $20" at bounding box center [669, 195] width 53 height 16
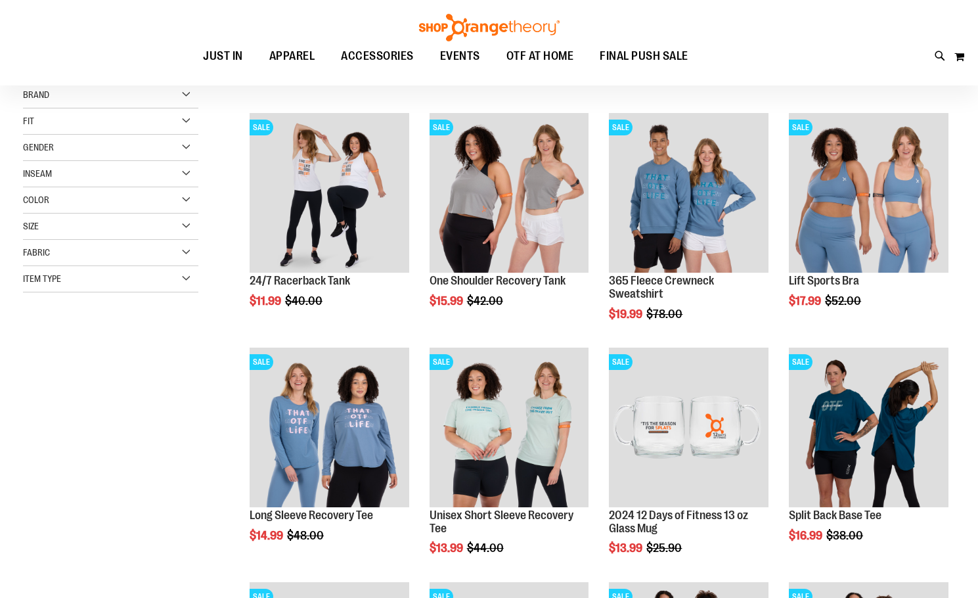
scroll to position [131, 0]
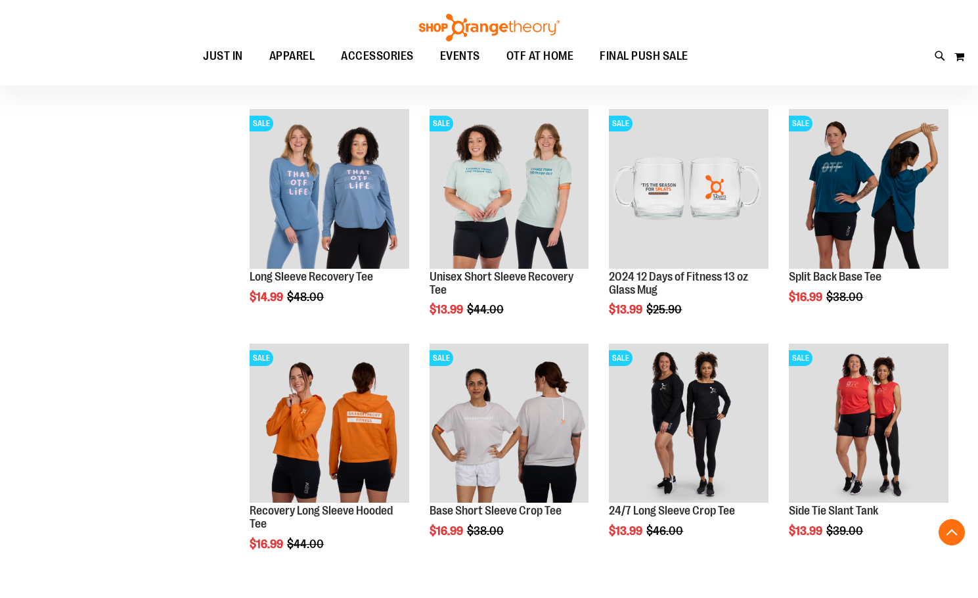
scroll to position [393, 0]
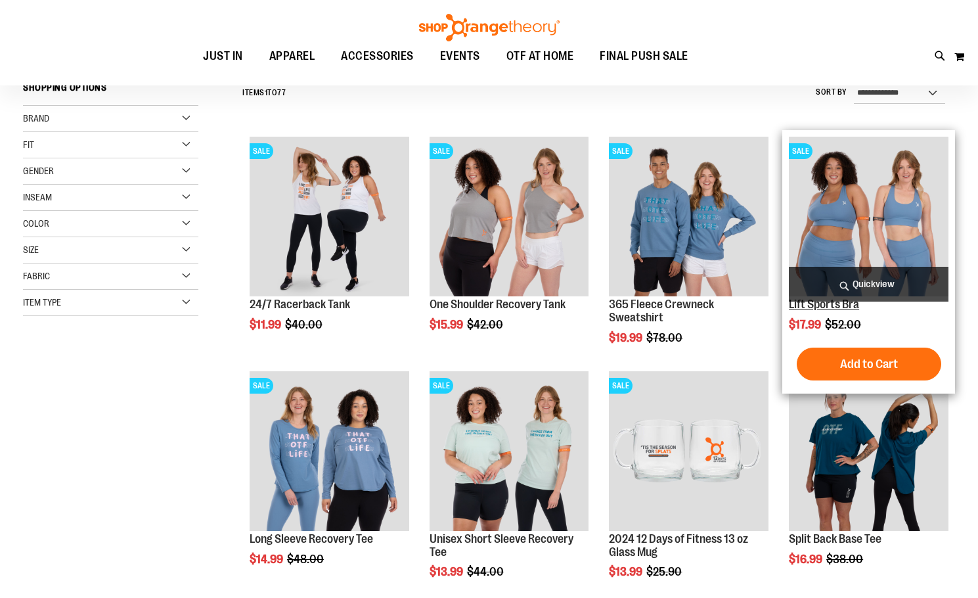
type input "**********"
click at [845, 306] on link "Lift Sports Bra" at bounding box center [824, 303] width 70 height 13
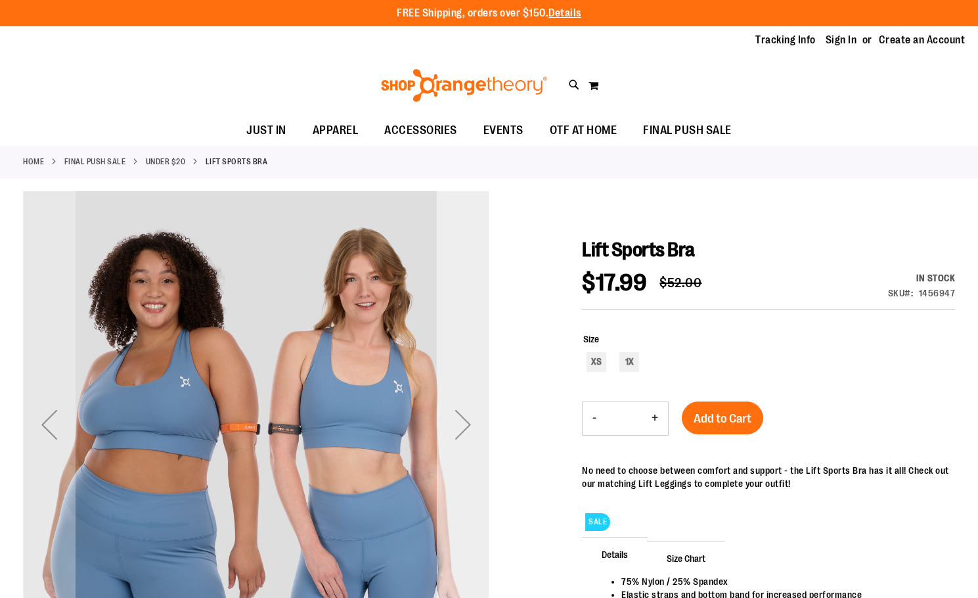
type input "**********"
click at [468, 423] on div "Next" at bounding box center [463, 424] width 53 height 53
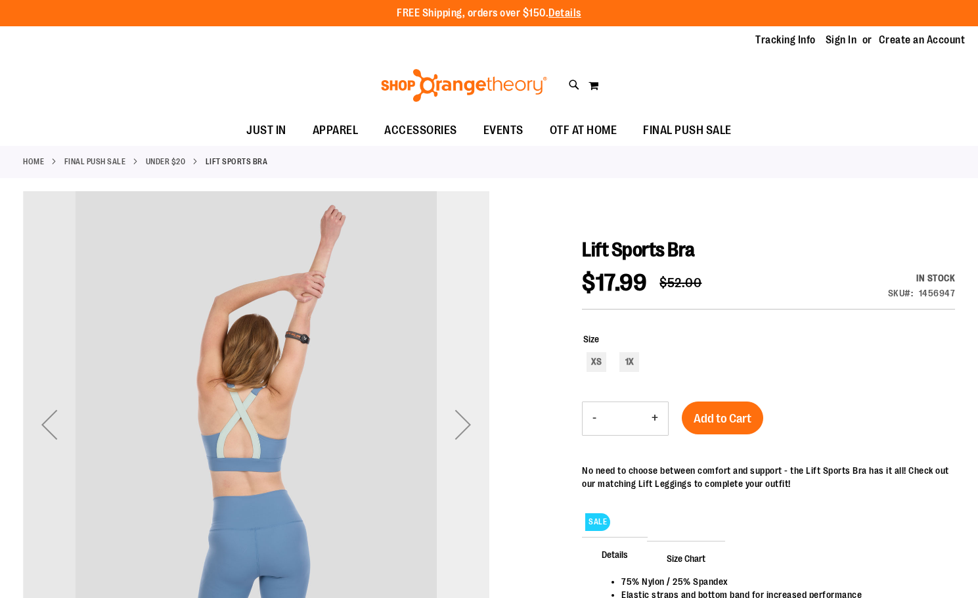
click at [464, 424] on div "Next" at bounding box center [463, 424] width 53 height 53
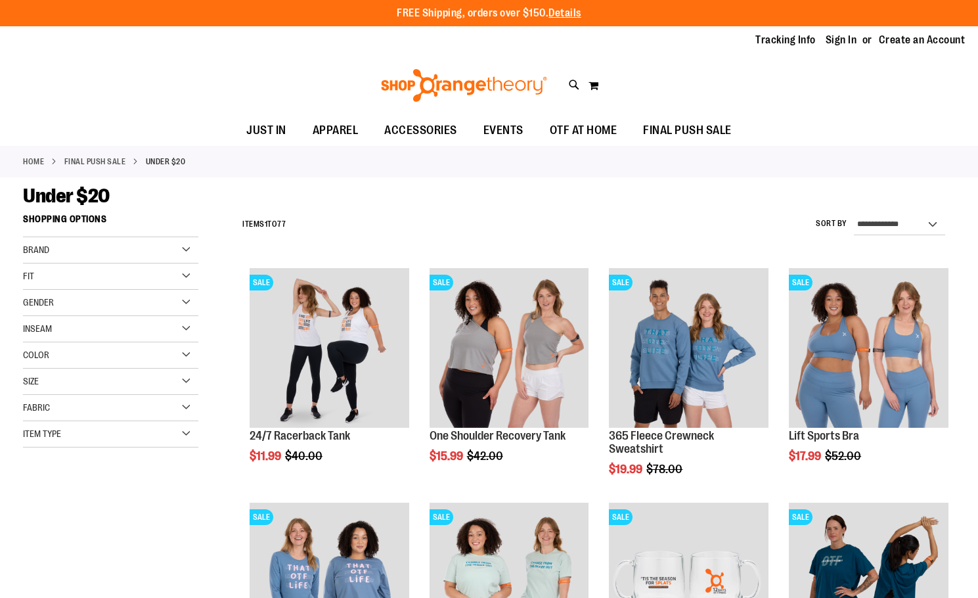
type input "**********"
click at [32, 157] on link "Home" at bounding box center [33, 162] width 21 height 12
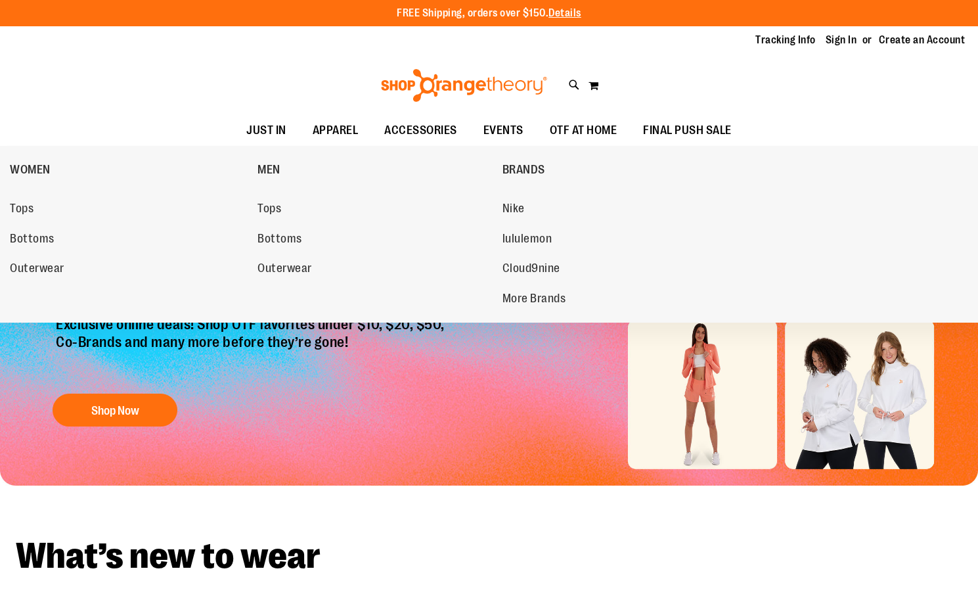
click at [332, 129] on span "APPAREL" at bounding box center [336, 131] width 46 height 30
type input "**********"
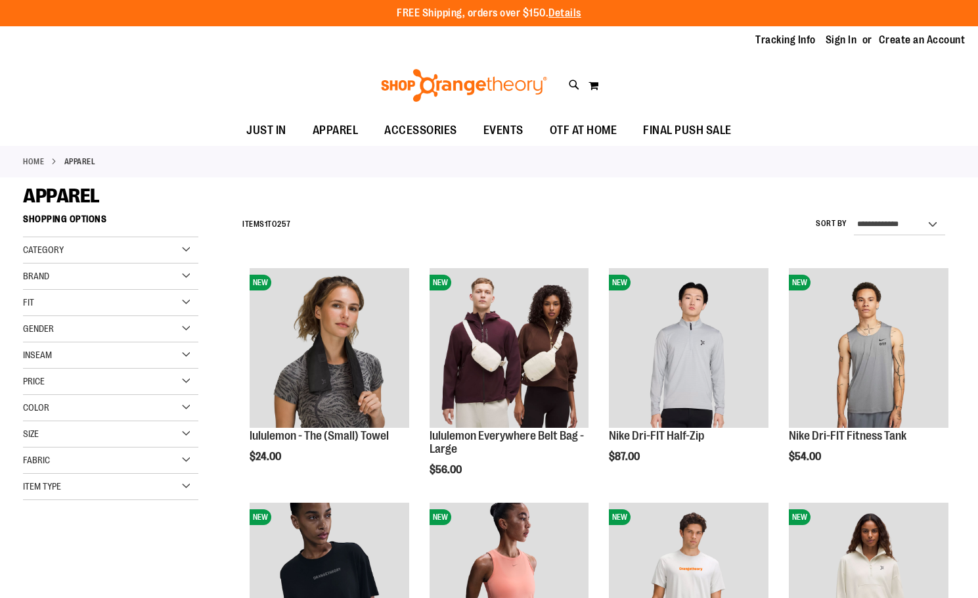
type input "**********"
click at [105, 496] on div "Item Type" at bounding box center [110, 486] width 175 height 26
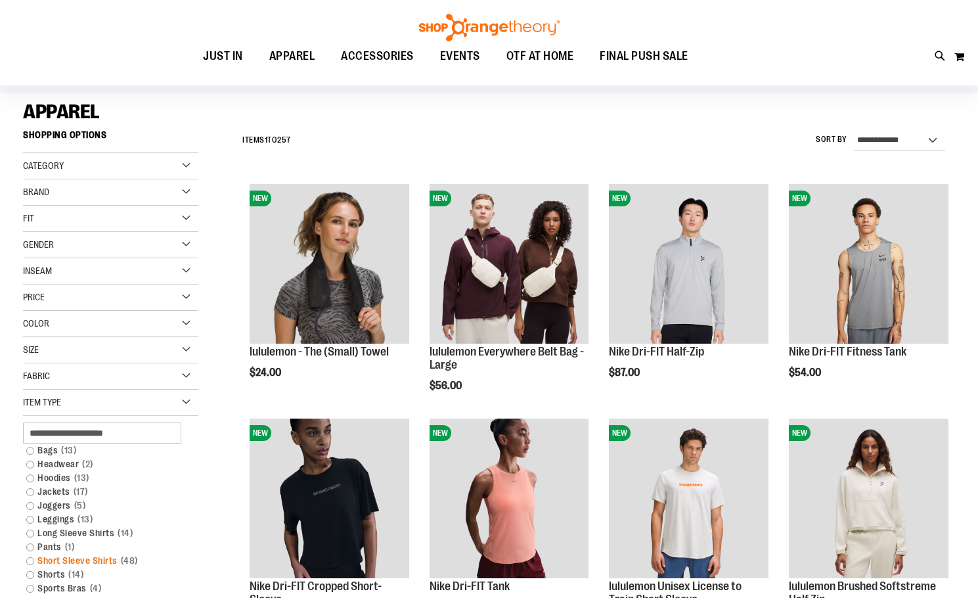
scroll to position [196, 0]
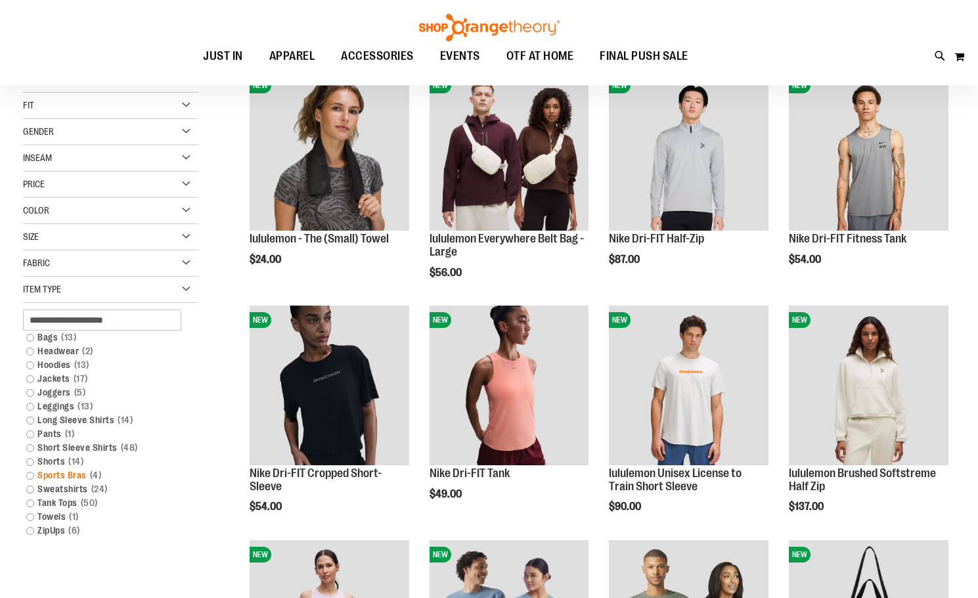
click at [80, 473] on link "Sports Bras 4 items" at bounding box center [104, 475] width 169 height 14
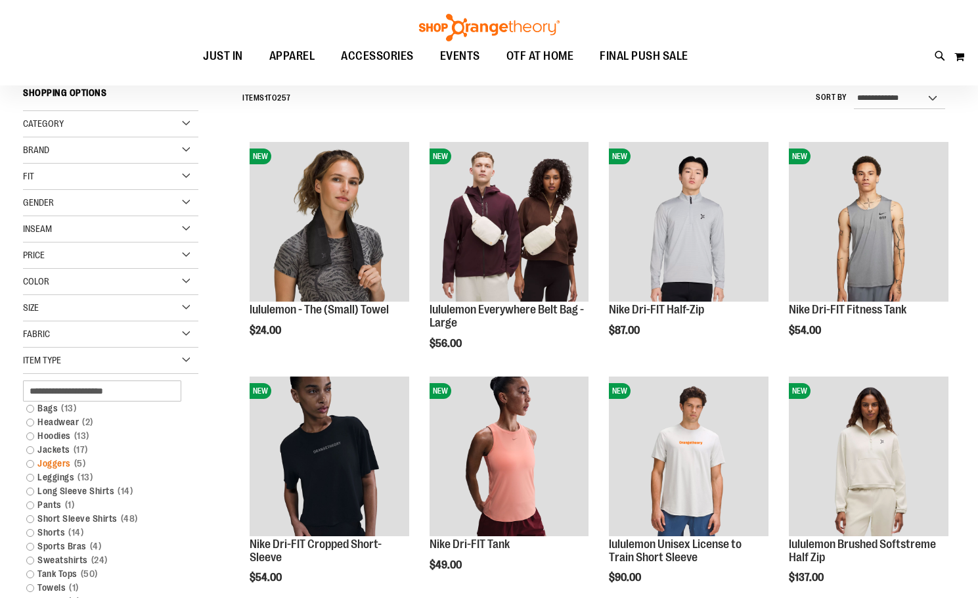
scroll to position [122, 0]
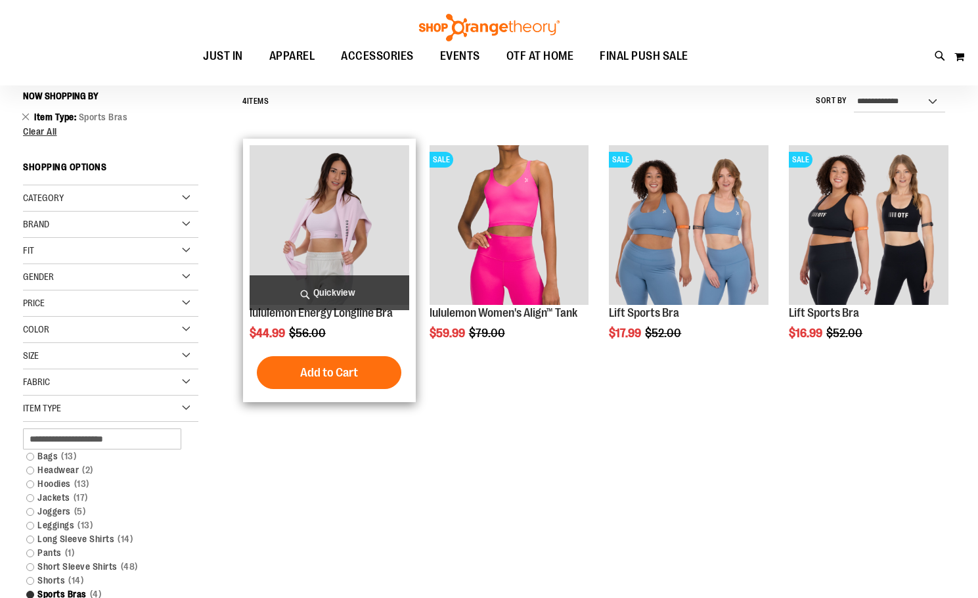
click at [366, 323] on div "lululemon Energy Longline Bra $44.99 Regular Price $56.00 Quickview" at bounding box center [330, 270] width 160 height 250
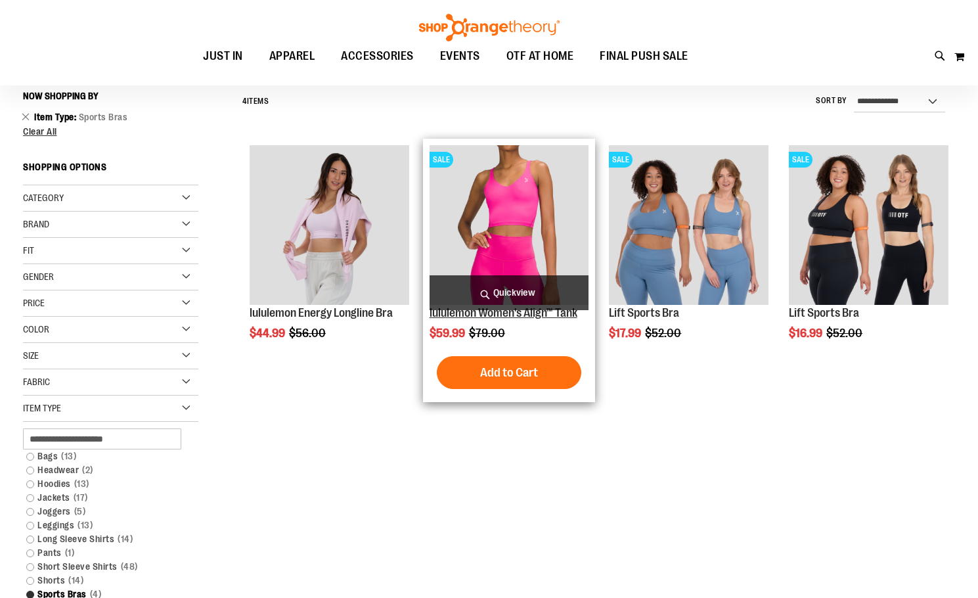
click at [517, 318] on link "lululemon Women's Align™ Tank" at bounding box center [503, 312] width 148 height 13
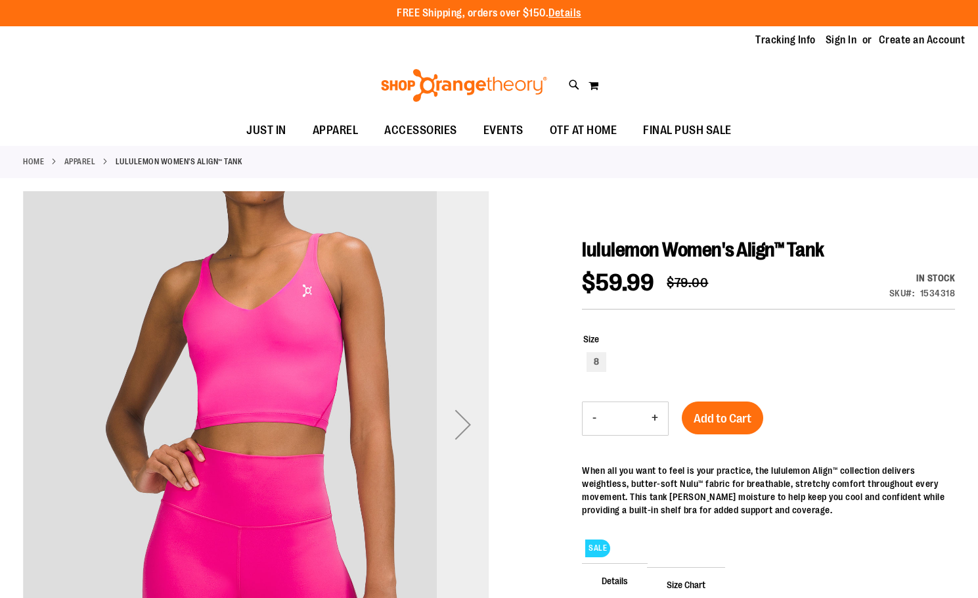
type input "**********"
click at [454, 428] on div "Next" at bounding box center [463, 424] width 53 height 53
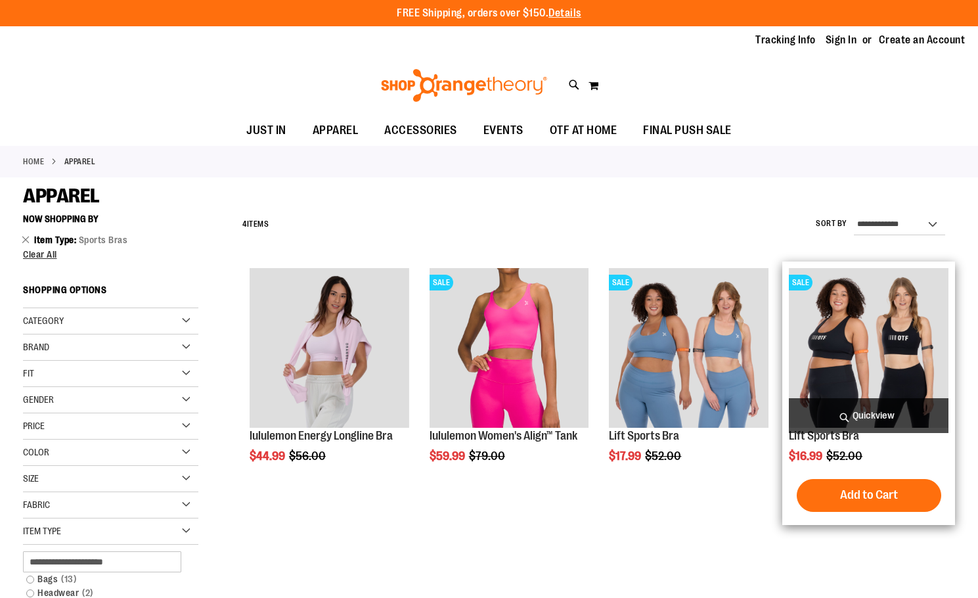
type input "**********"
click at [858, 358] on img "product" at bounding box center [869, 348] width 160 height 160
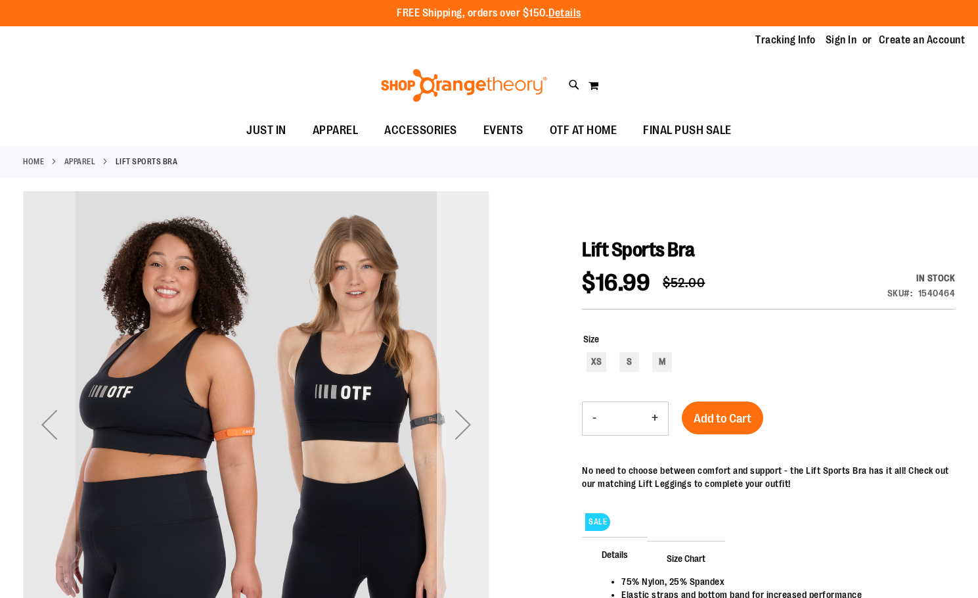
type input "**********"
click at [456, 437] on div "Next" at bounding box center [463, 424] width 53 height 53
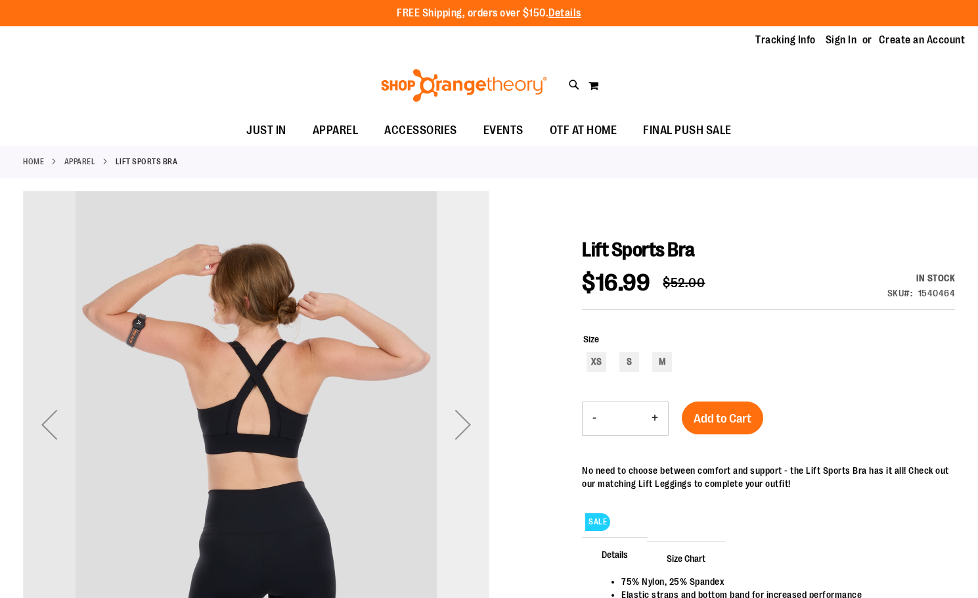
click at [456, 437] on div "Next" at bounding box center [463, 424] width 53 height 53
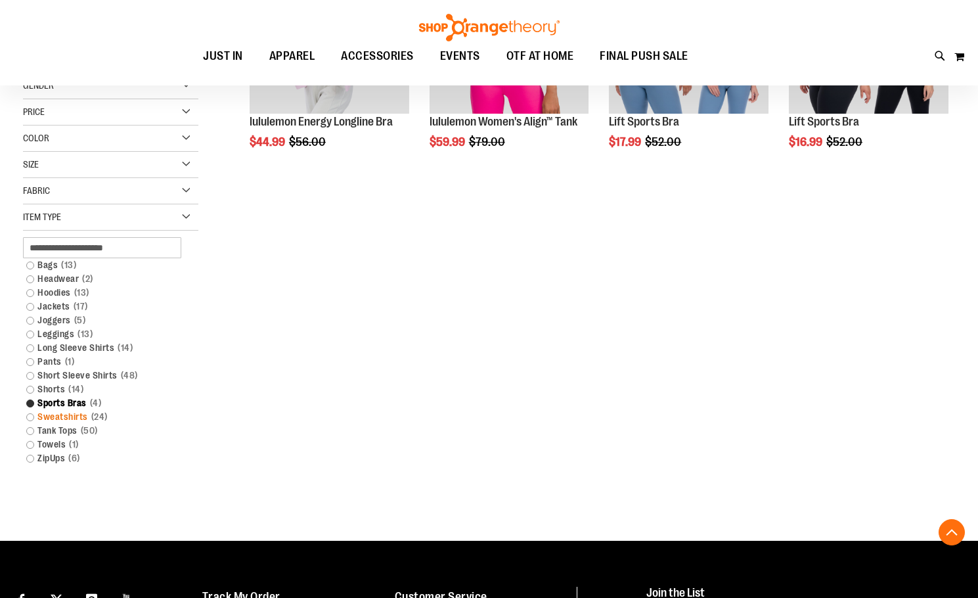
scroll to position [328, 0]
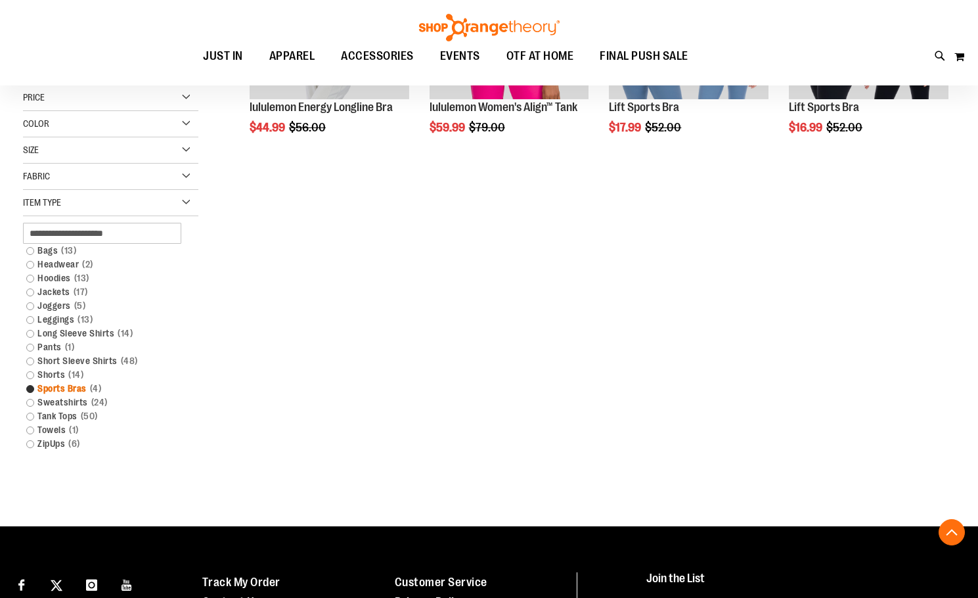
type input "**********"
click at [72, 385] on link "Sports Bras 4 items" at bounding box center [104, 389] width 169 height 14
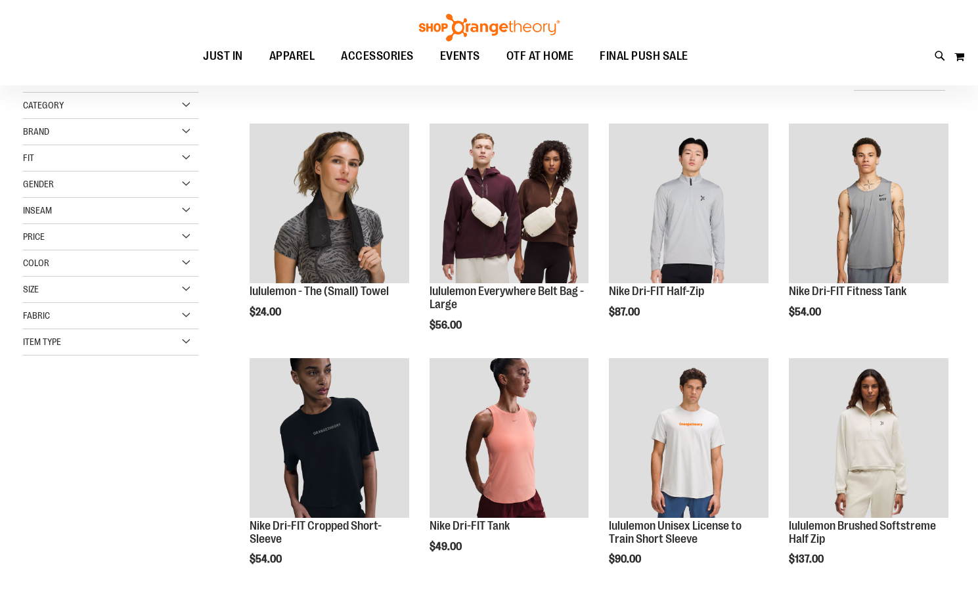
scroll to position [122, 0]
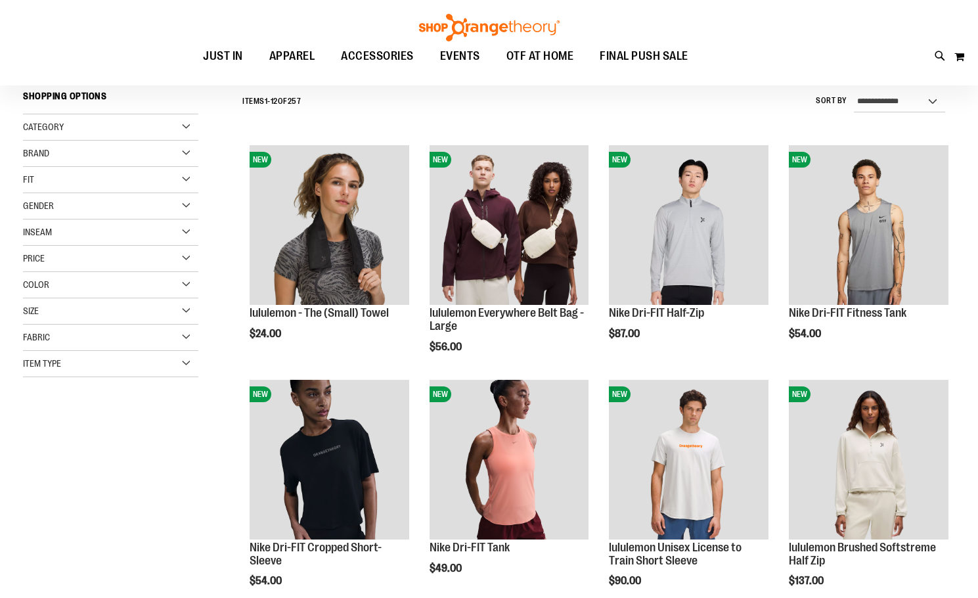
click at [86, 368] on div "Item Type" at bounding box center [110, 364] width 175 height 26
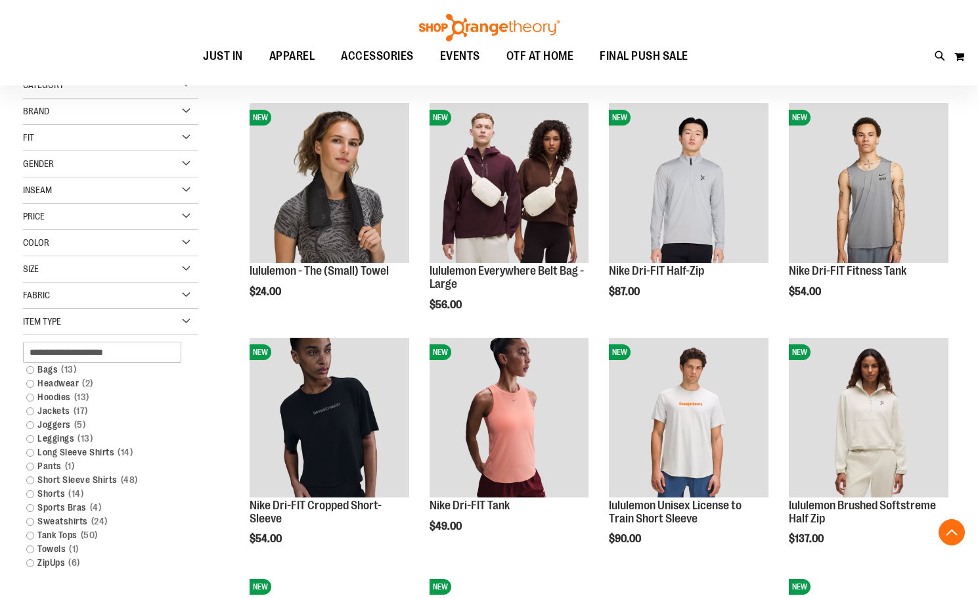
scroll to position [319, 0]
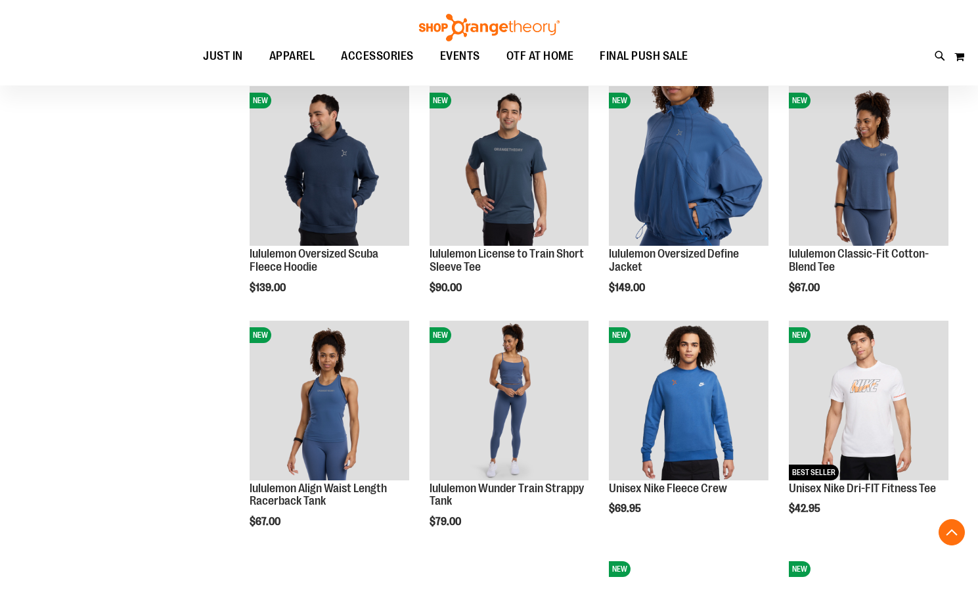
scroll to position [910, 0]
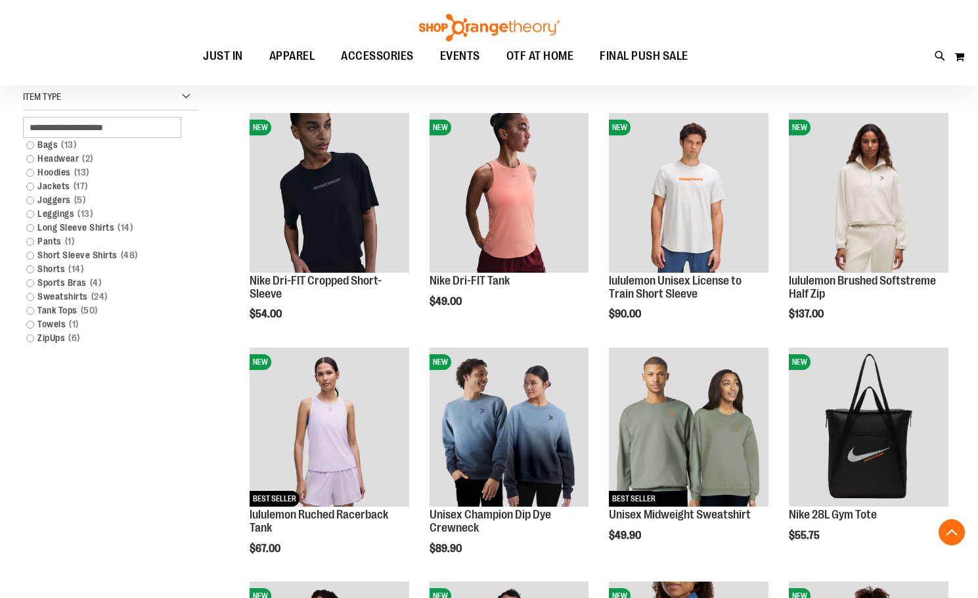
scroll to position [319, 0]
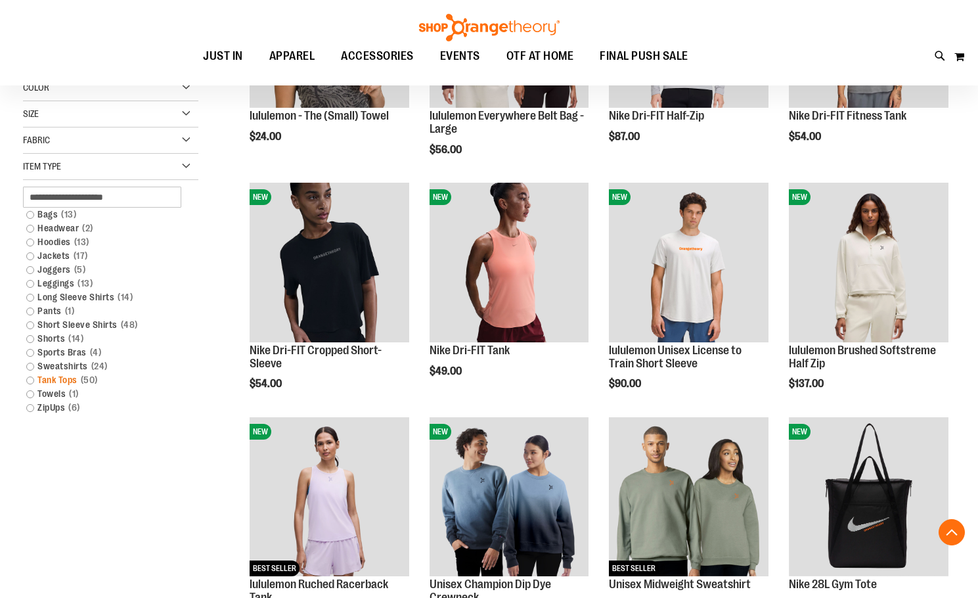
click at [70, 382] on link "Tank Tops 50 items" at bounding box center [104, 380] width 169 height 14
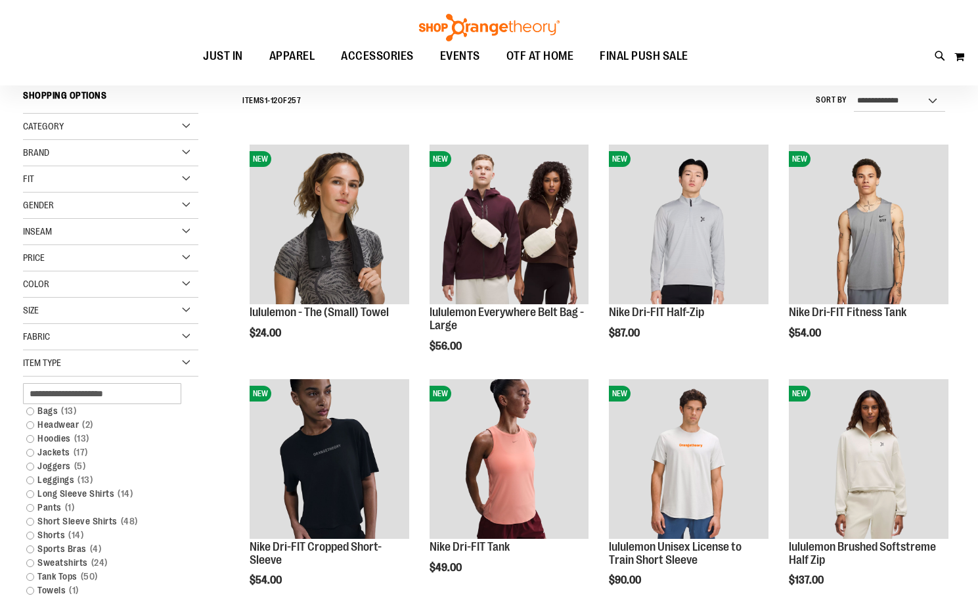
scroll to position [122, 0]
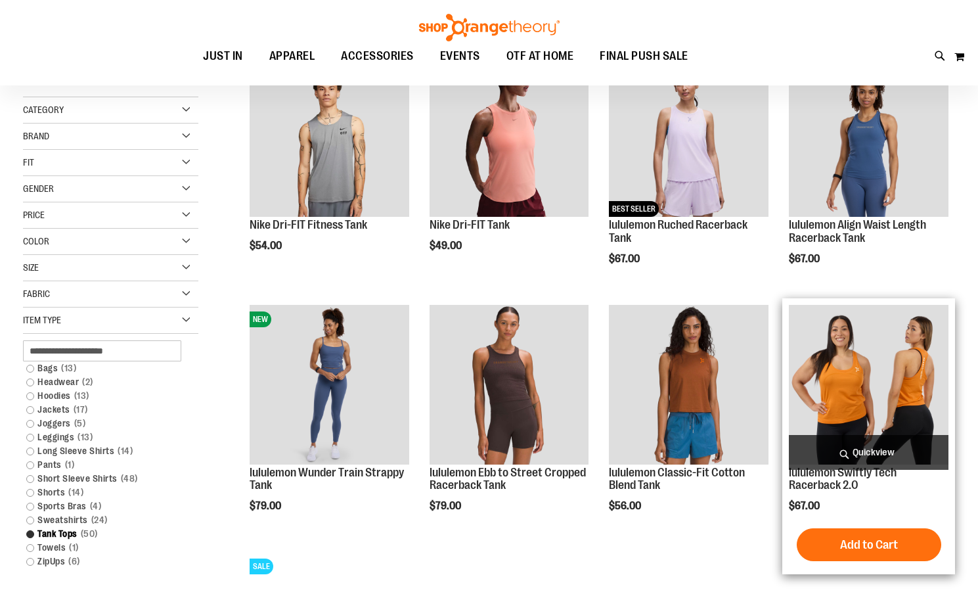
scroll to position [188, 0]
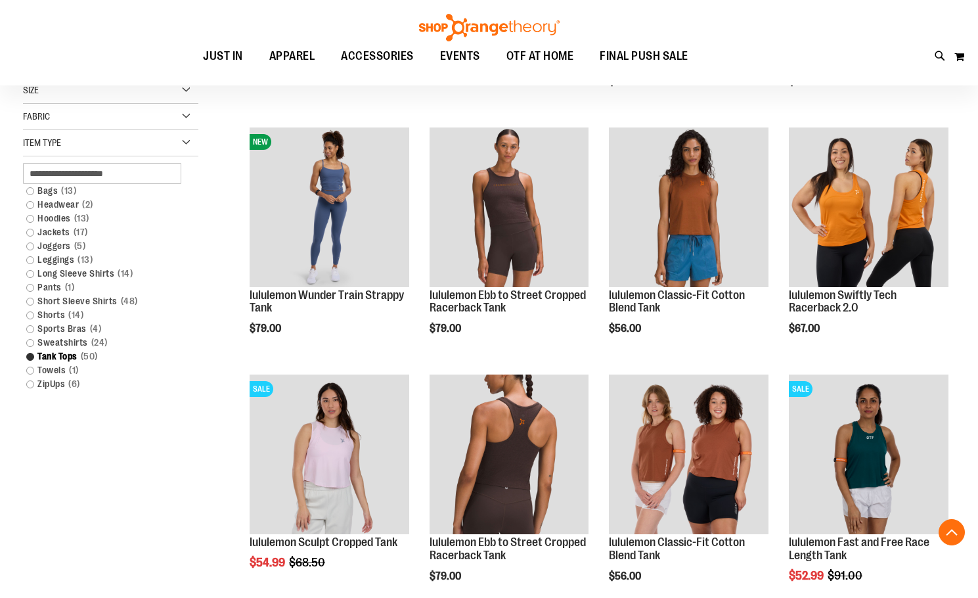
scroll to position [450, 0]
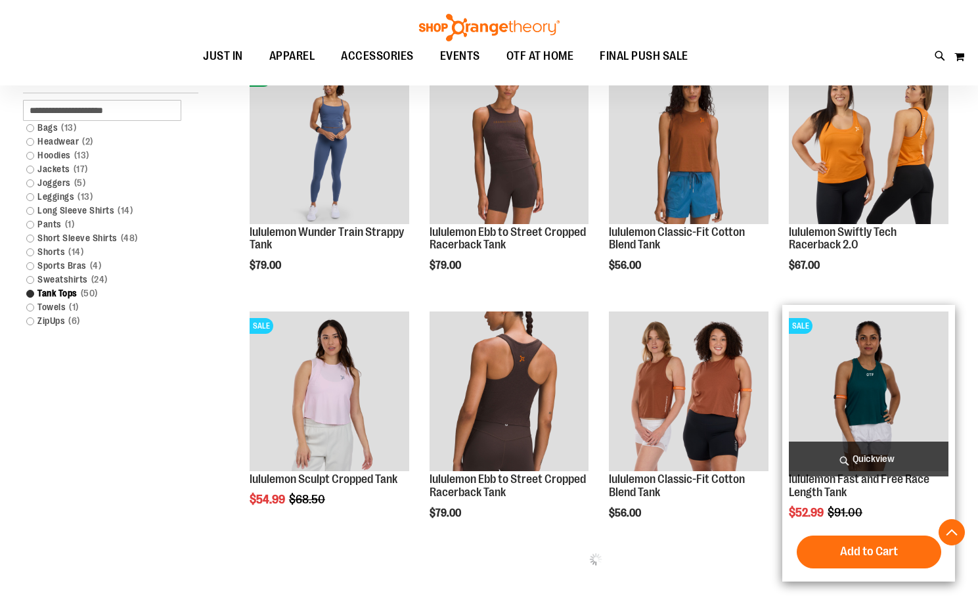
click at [919, 416] on img "product" at bounding box center [869, 391] width 160 height 160
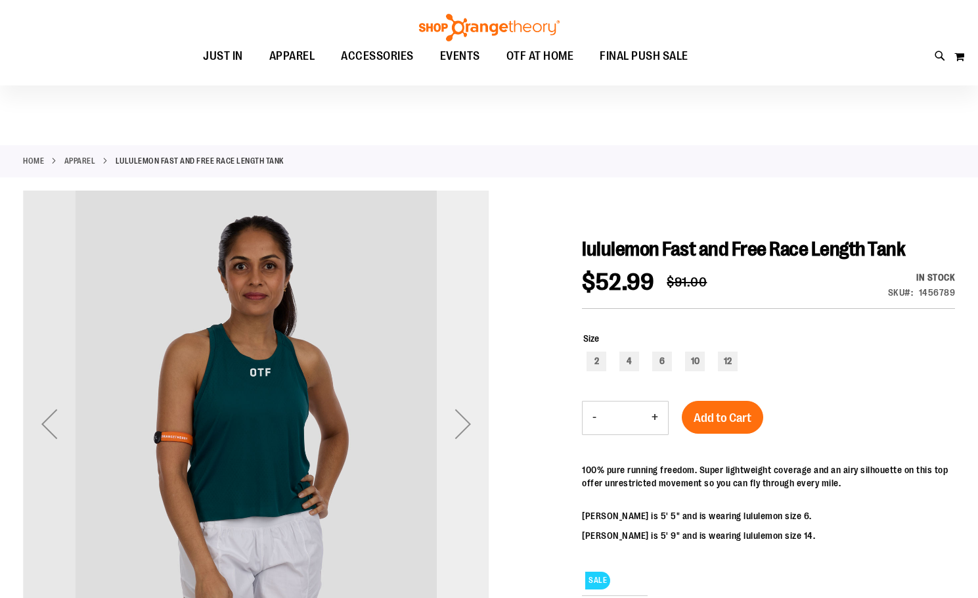
scroll to position [65, 0]
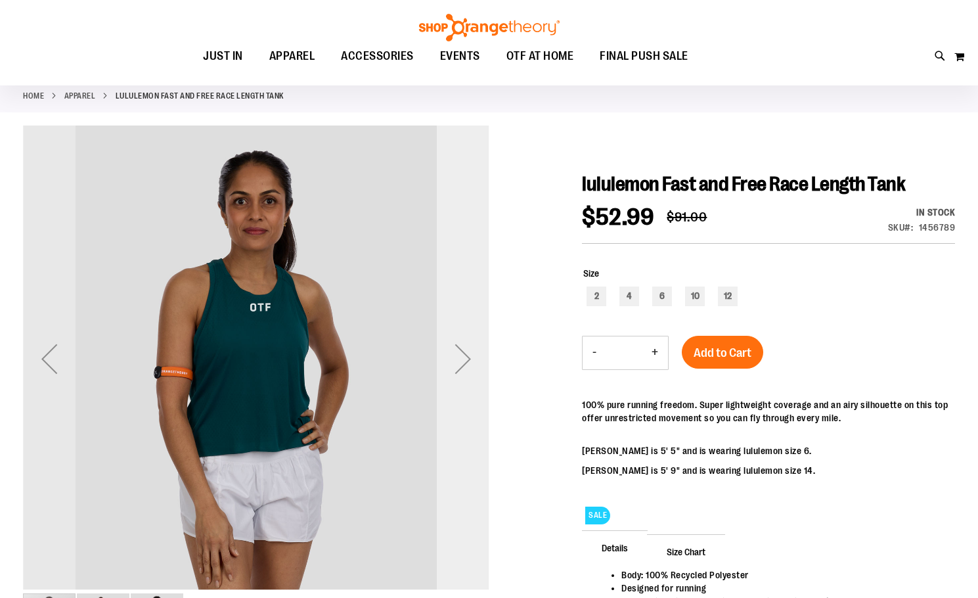
type input "**********"
click at [461, 371] on div "Next" at bounding box center [463, 358] width 53 height 53
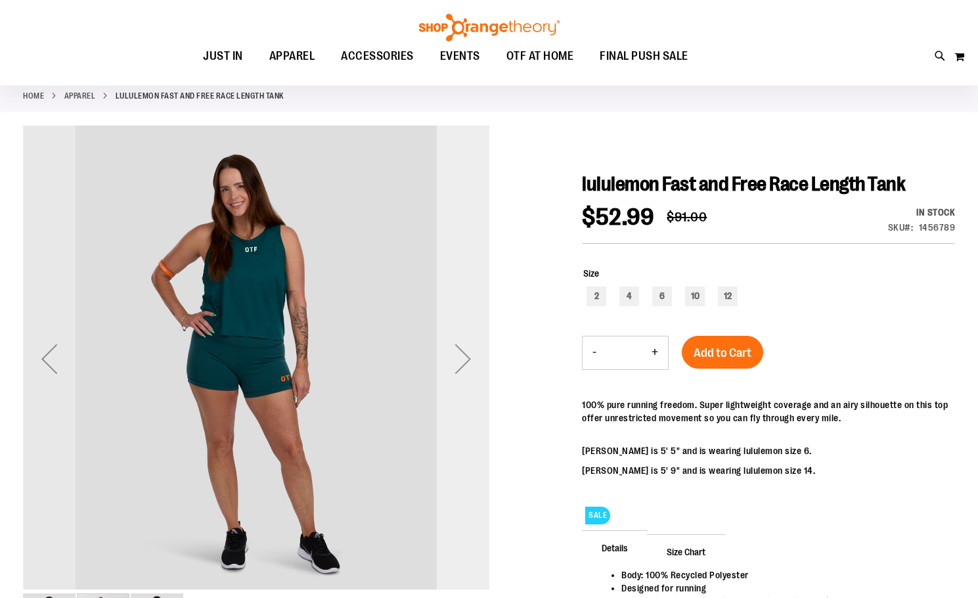
click at [461, 371] on div "Next" at bounding box center [463, 358] width 53 height 53
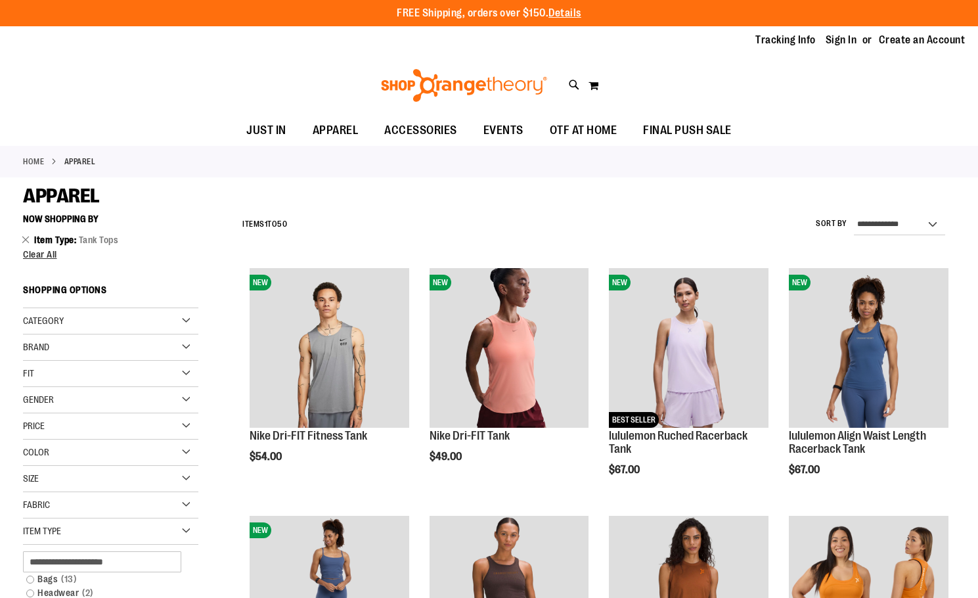
scroll to position [451, 0]
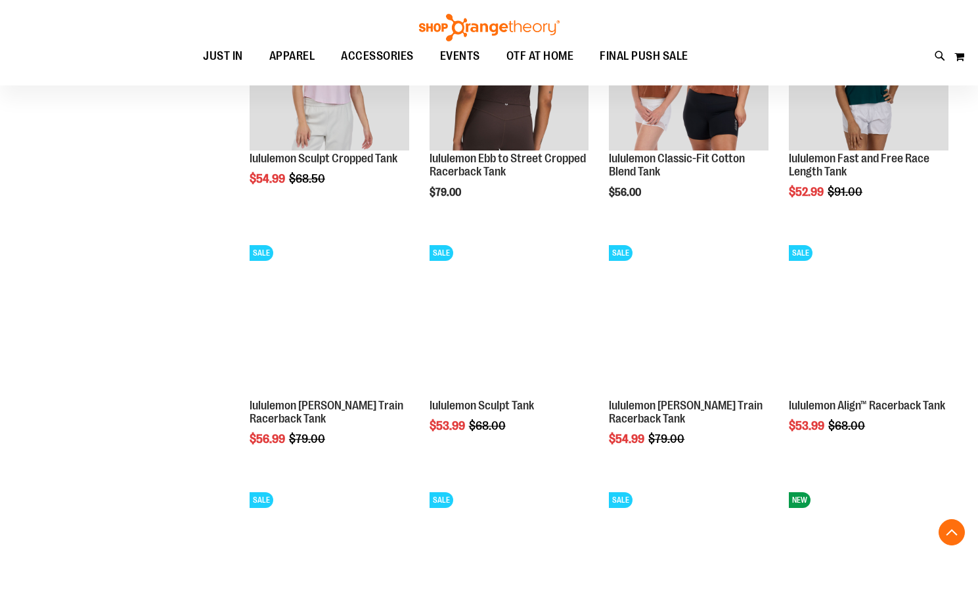
scroll to position [779, 0]
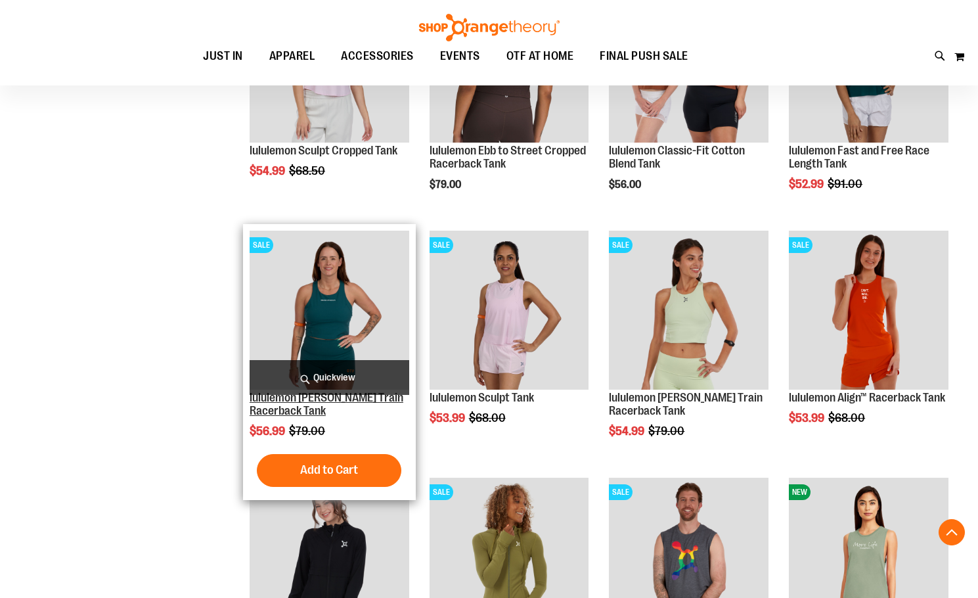
type input "**********"
click at [305, 397] on link "lululemon [PERSON_NAME] Train Racerback Tank" at bounding box center [327, 404] width 154 height 26
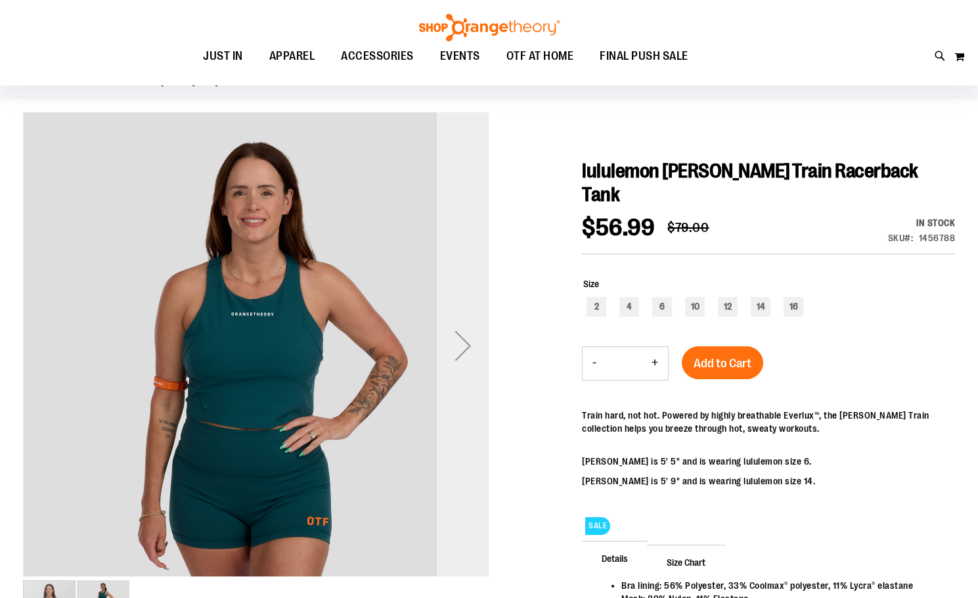
scroll to position [131, 0]
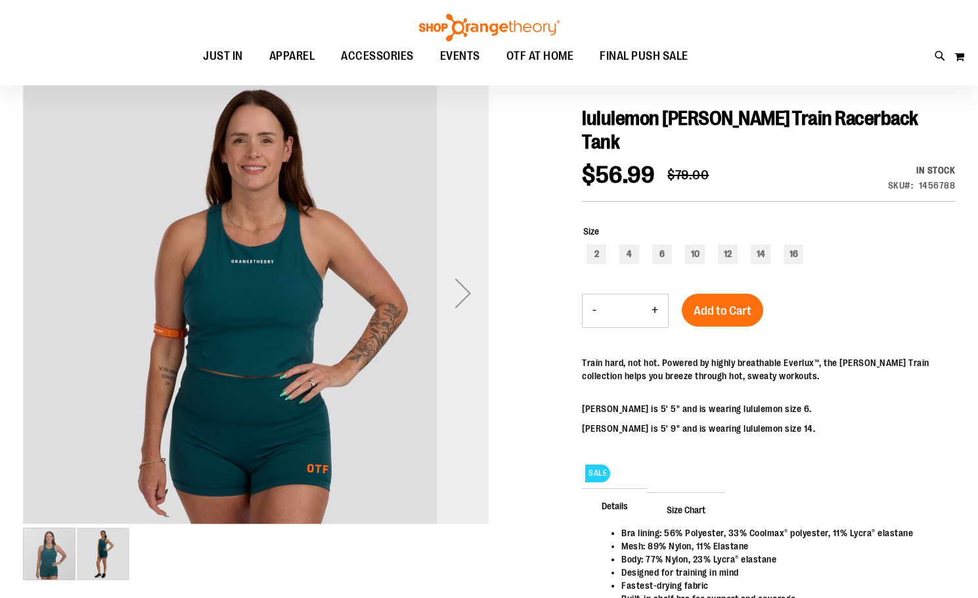
type input "**********"
click at [461, 290] on div "Next" at bounding box center [463, 293] width 53 height 53
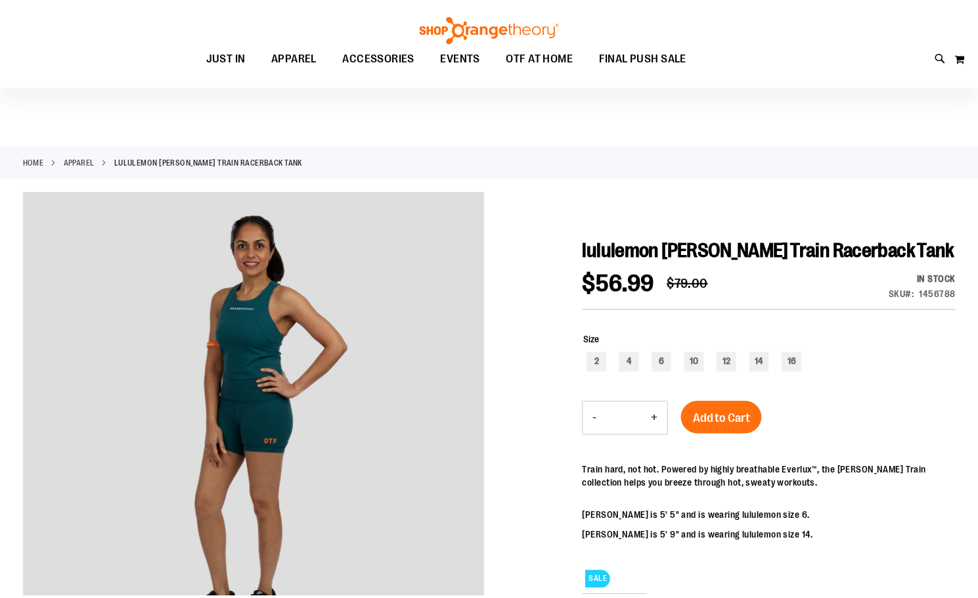
scroll to position [130, 0]
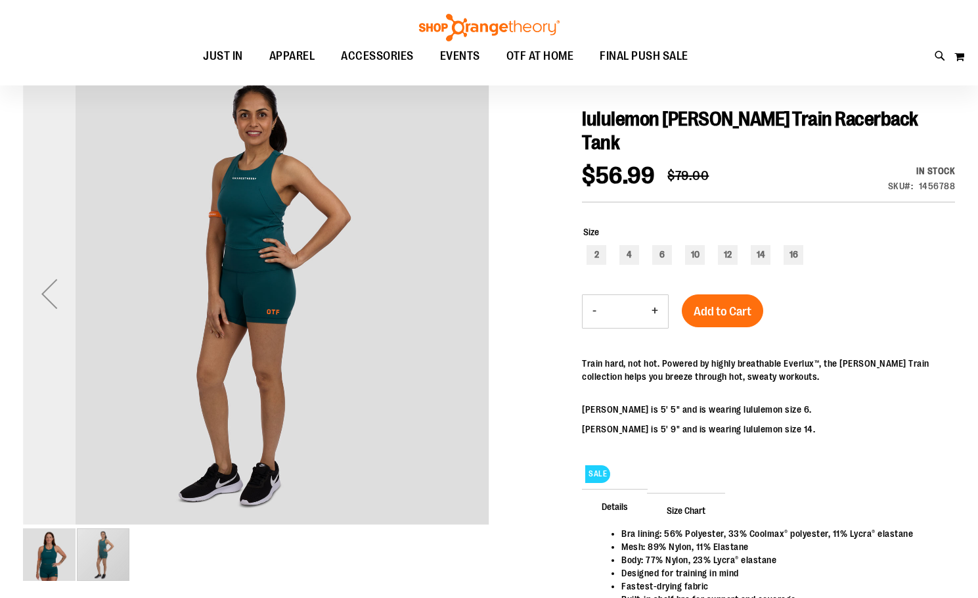
click at [41, 295] on div "Previous" at bounding box center [49, 293] width 53 height 53
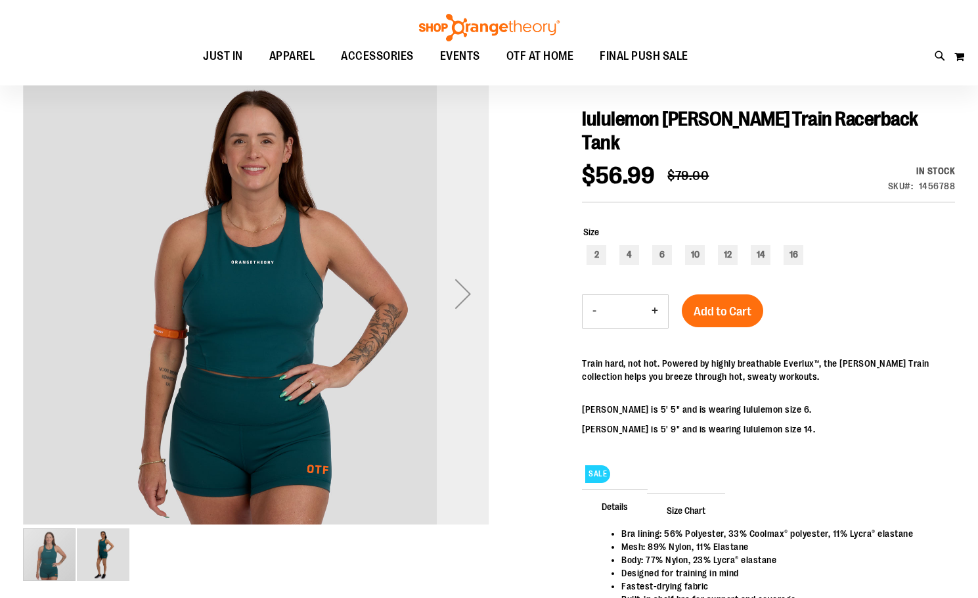
click at [467, 301] on div "Next" at bounding box center [463, 293] width 53 height 53
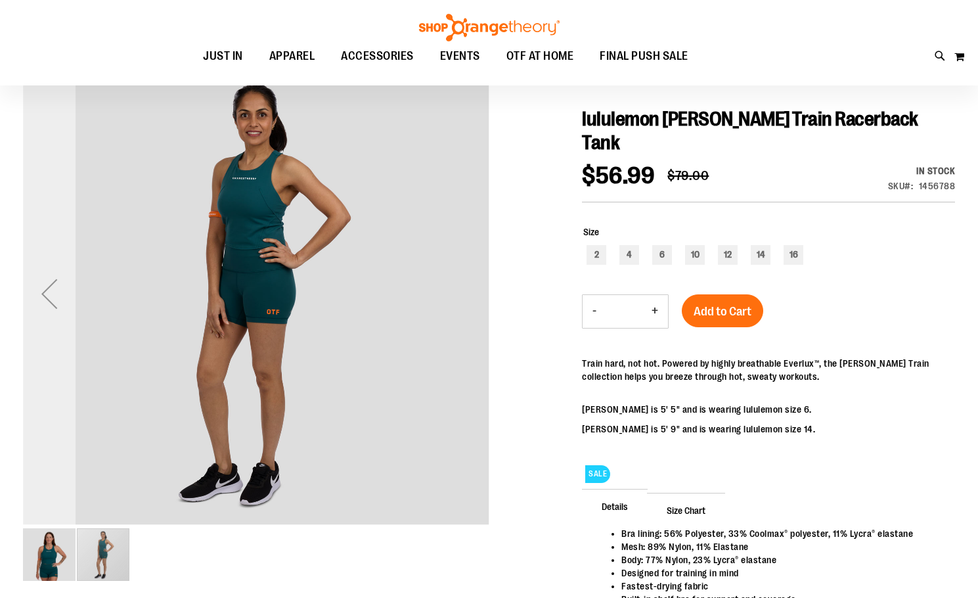
click at [66, 299] on div "Previous" at bounding box center [49, 293] width 53 height 53
